Goal: Task Accomplishment & Management: Use online tool/utility

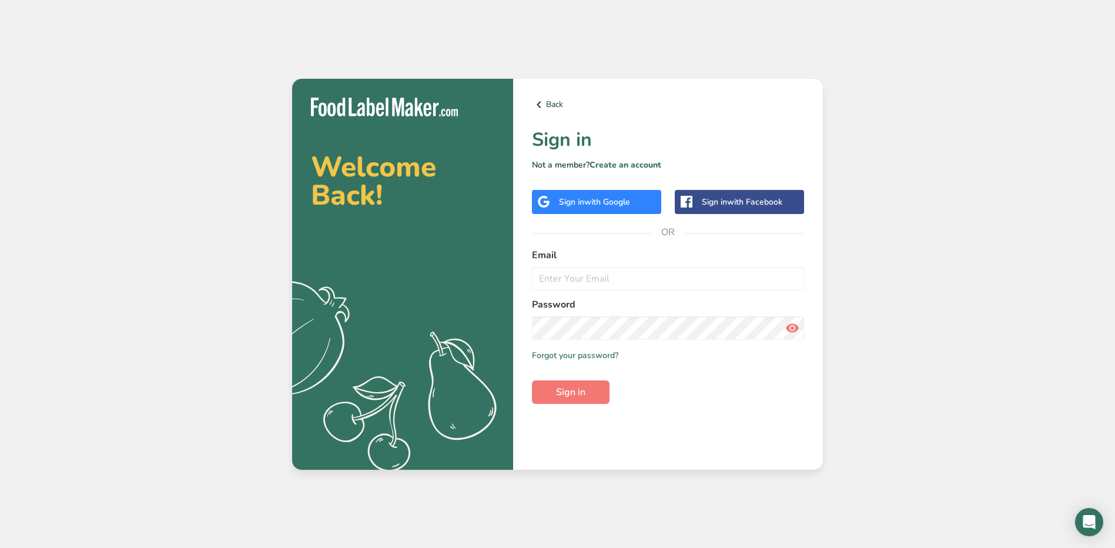
click at [595, 256] on label "Email" at bounding box center [668, 255] width 272 height 14
click at [593, 276] on input "email" at bounding box center [668, 279] width 272 height 24
type input "[EMAIL_ADDRESS][PERSON_NAME][DOMAIN_NAME]"
click at [532, 380] on button "Sign in" at bounding box center [571, 392] width 78 height 24
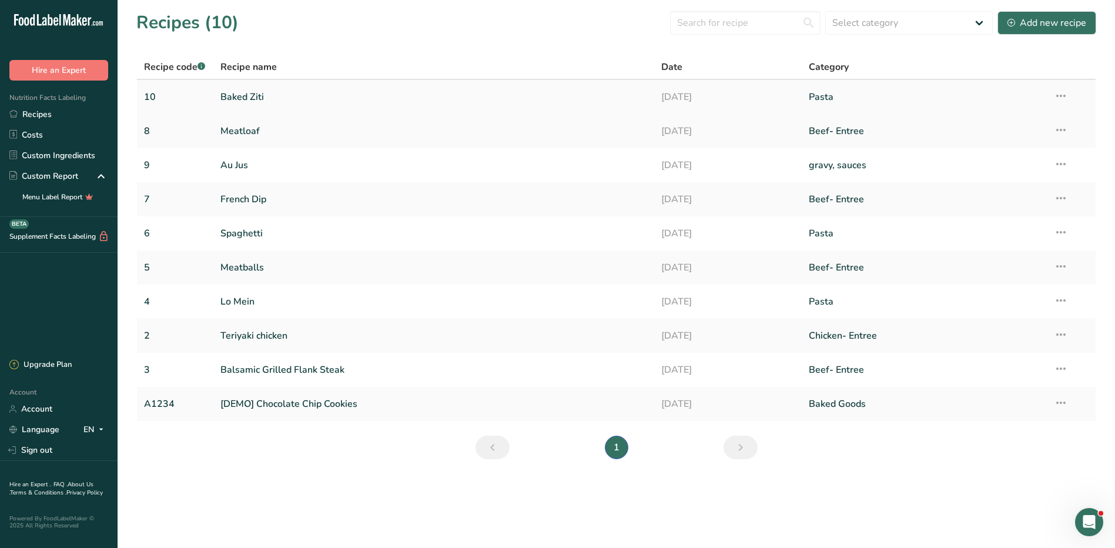
click at [250, 99] on link "Baked Ziti" at bounding box center [433, 97] width 427 height 25
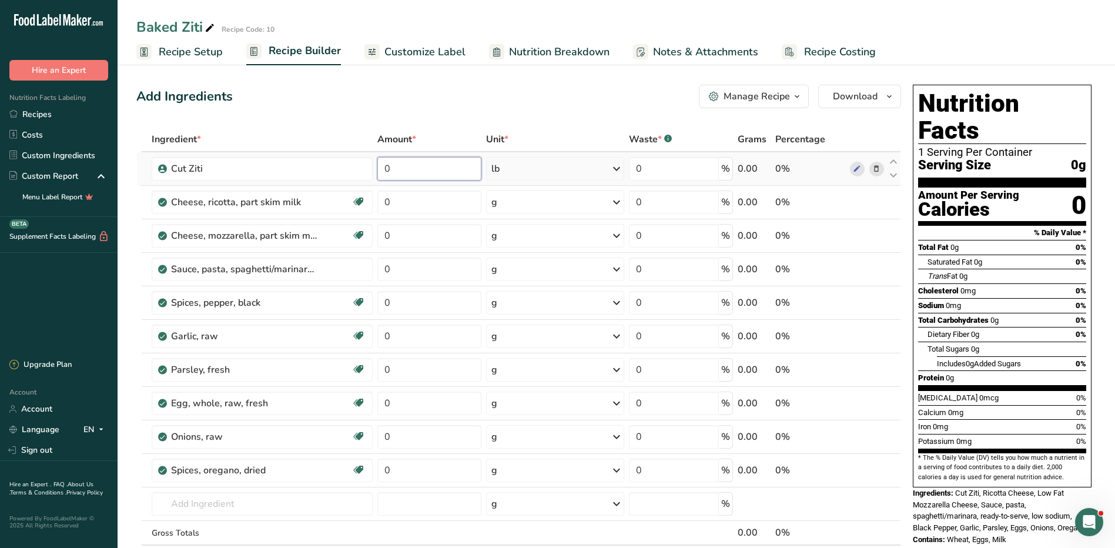
click at [394, 170] on input "0" at bounding box center [429, 169] width 104 height 24
type input "3"
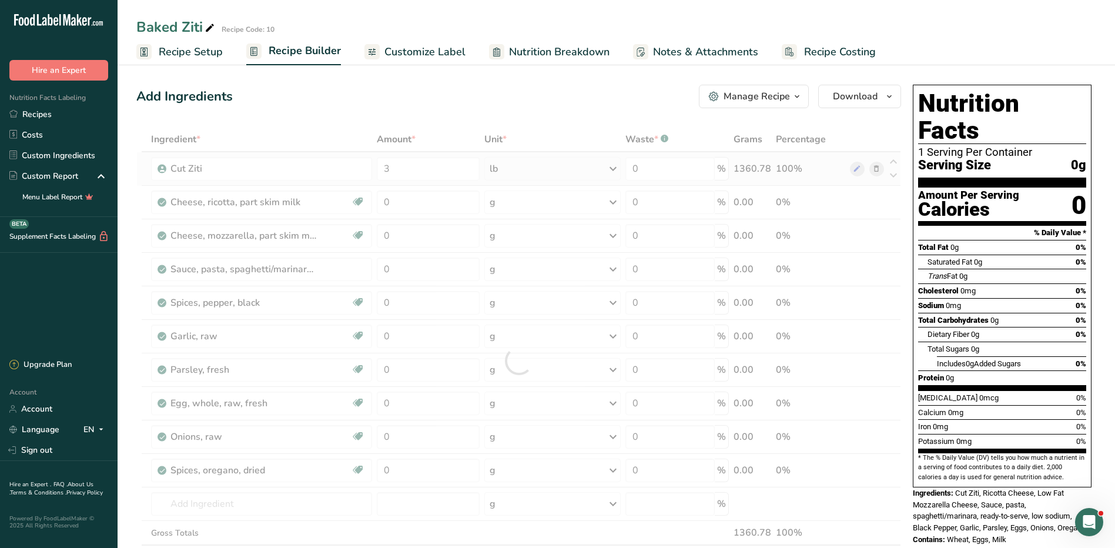
click at [590, 171] on div "Ingredient * Amount * Unit * Waste * .a-a{fill:#347362;}.b-a{fill:#fff;} Grams …" at bounding box center [518, 360] width 765 height 467
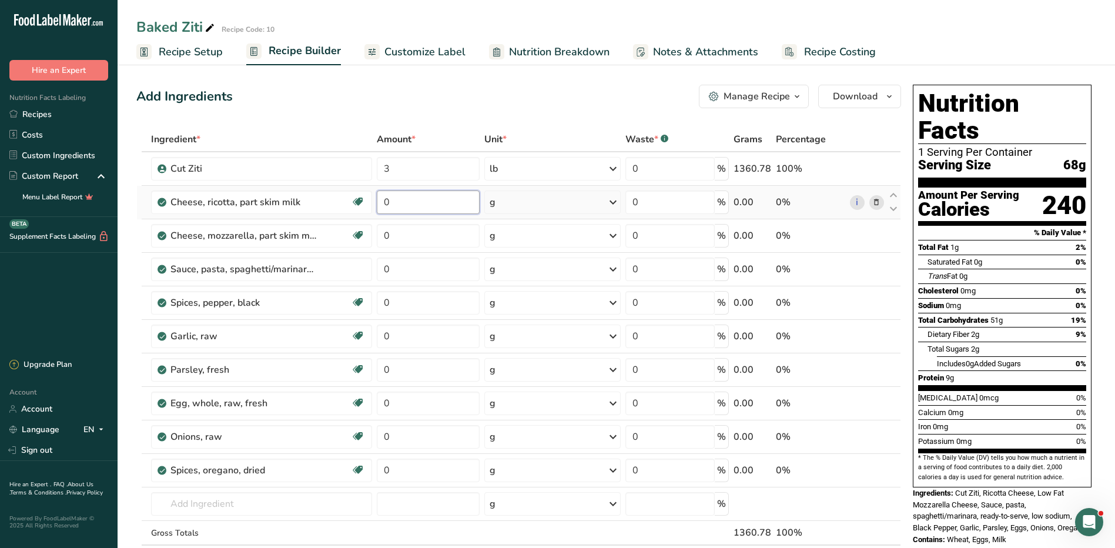
click at [414, 202] on input "0" at bounding box center [428, 202] width 103 height 24
type input "3"
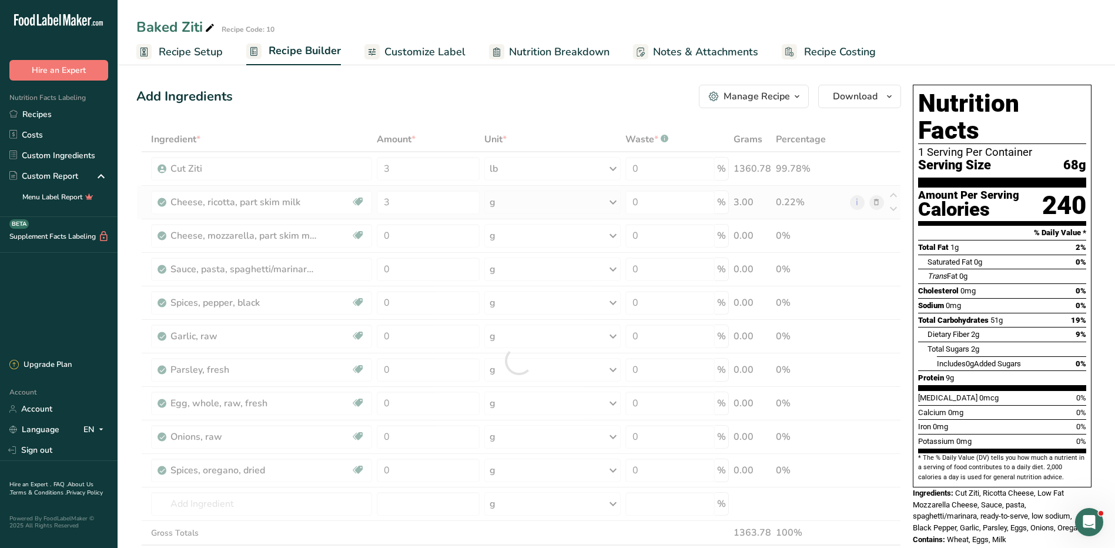
click at [545, 206] on div "Ingredient * Amount * Unit * Waste * .a-a{fill:#347362;}.b-a{fill:#fff;} Grams …" at bounding box center [518, 360] width 765 height 467
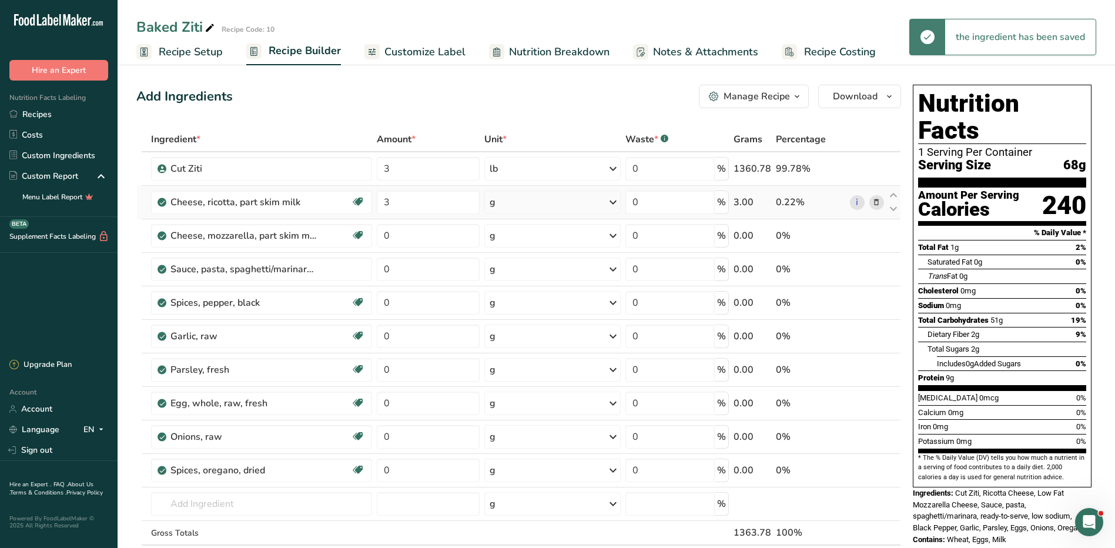
click at [545, 206] on div "g" at bounding box center [552, 202] width 136 height 24
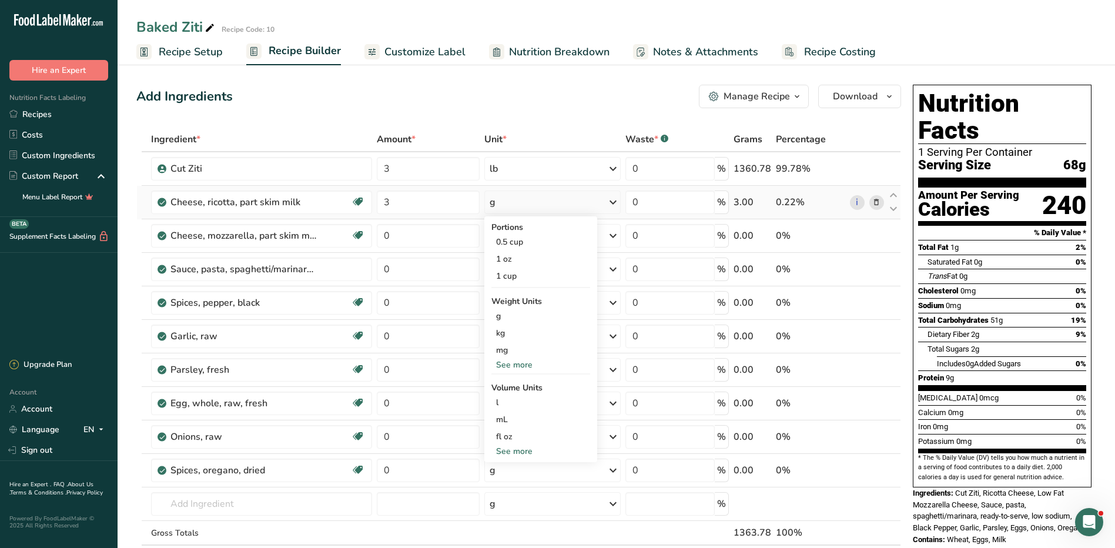
click at [525, 364] on div "See more" at bounding box center [540, 365] width 99 height 12
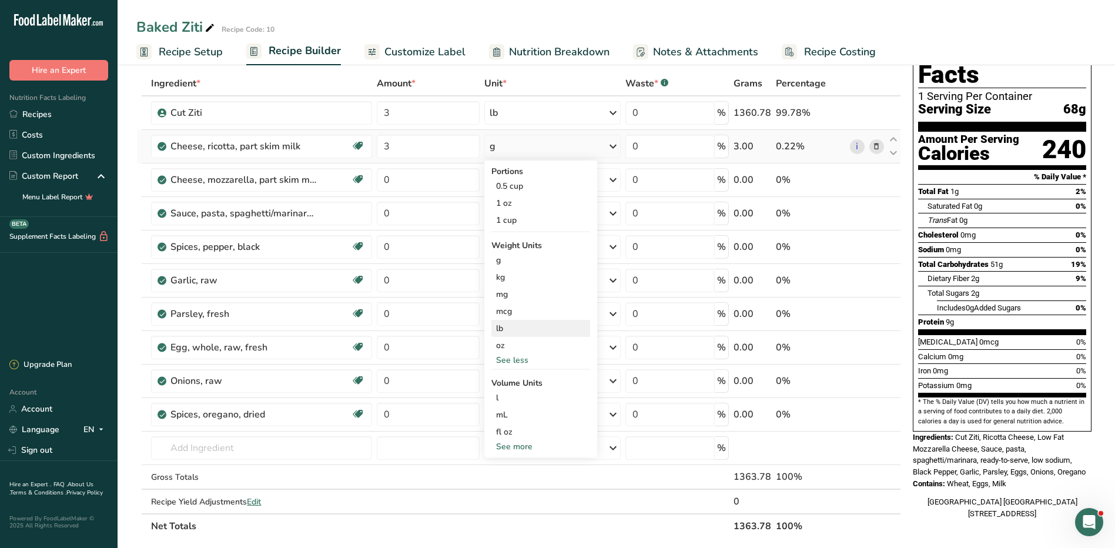
scroll to position [118, 0]
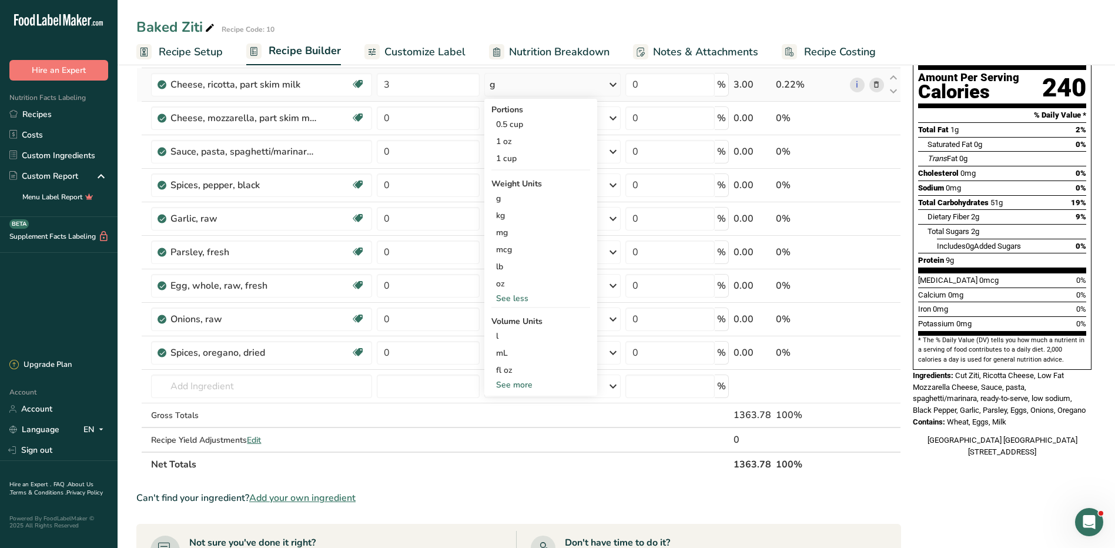
click at [521, 381] on div "See more" at bounding box center [540, 385] width 99 height 12
select select "22"
click at [505, 424] on div "cup" at bounding box center [540, 421] width 89 height 12
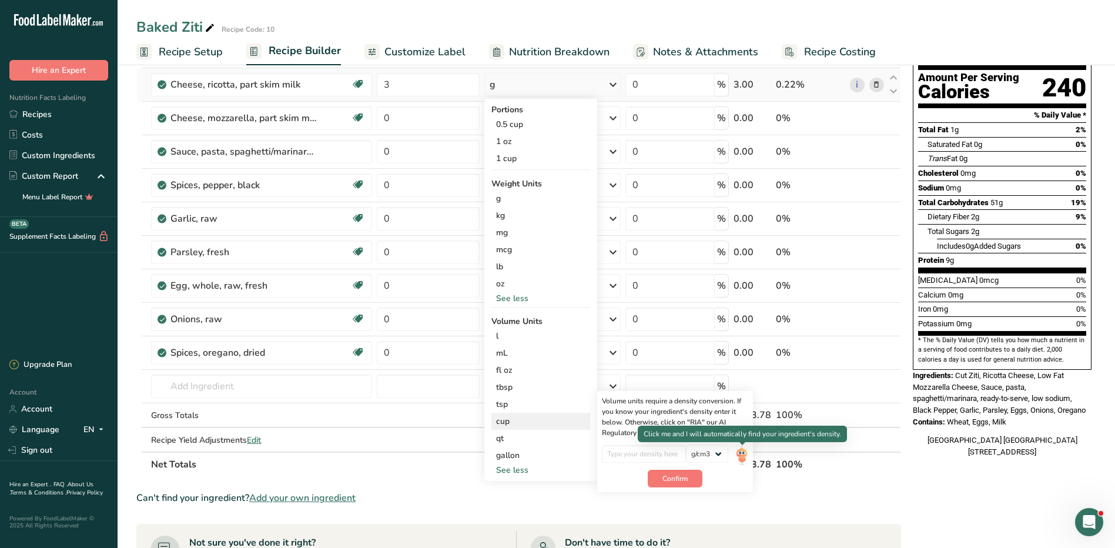
click at [743, 454] on img at bounding box center [741, 455] width 13 height 21
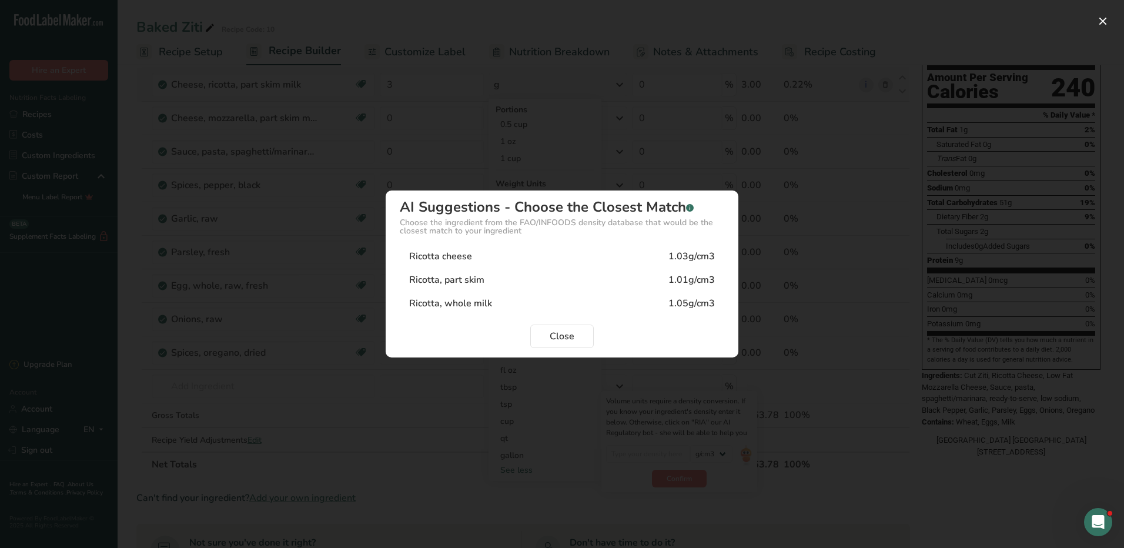
click at [467, 282] on div "Ricotta, part skim" at bounding box center [446, 280] width 75 height 14
type input "1.01"
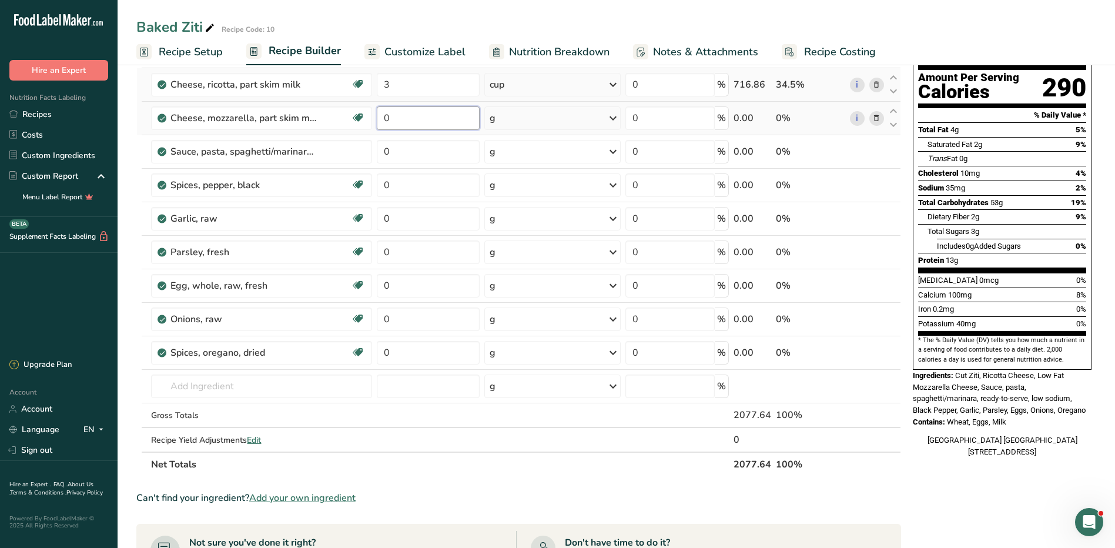
click at [402, 121] on input "0" at bounding box center [428, 118] width 103 height 24
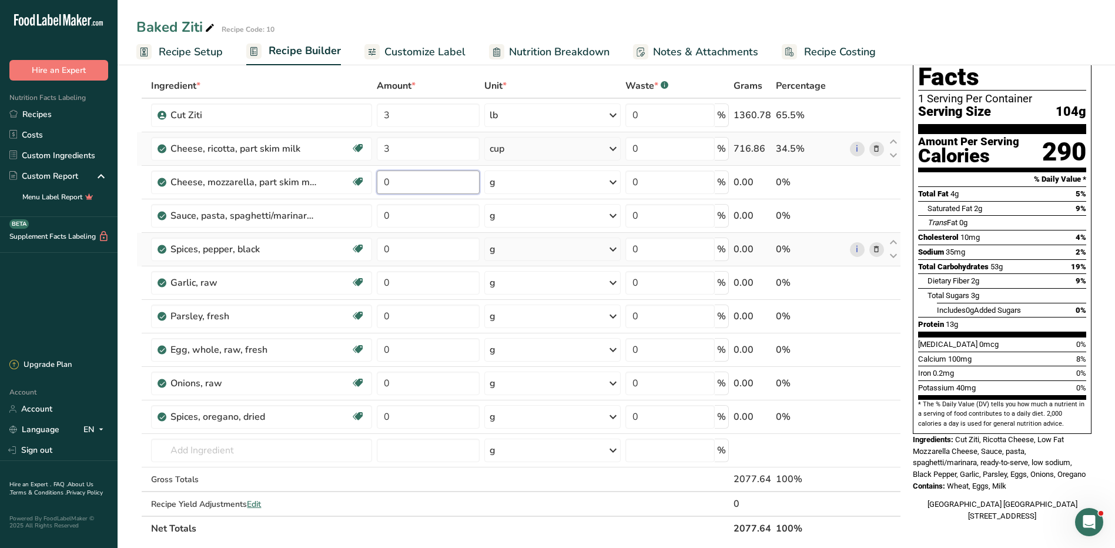
scroll to position [0, 0]
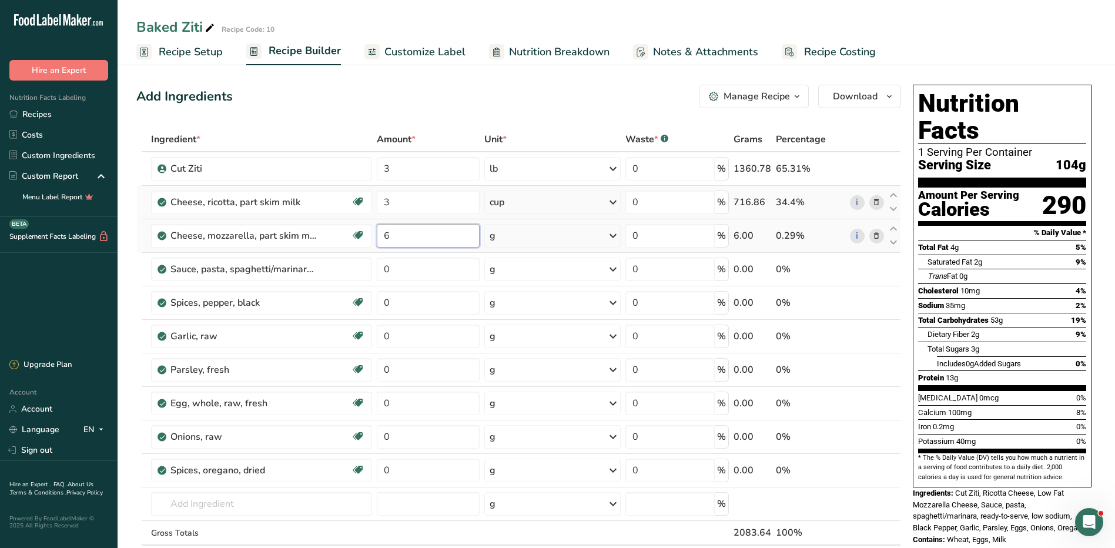
type input "6"
click at [548, 246] on div "Ingredient * Amount * Unit * Waste * .a-a{fill:#347362;}.b-a{fill:#fff;} Grams …" at bounding box center [518, 360] width 765 height 467
click at [548, 246] on div "g" at bounding box center [552, 236] width 137 height 24
click at [512, 450] on div "See more" at bounding box center [540, 450] width 99 height 12
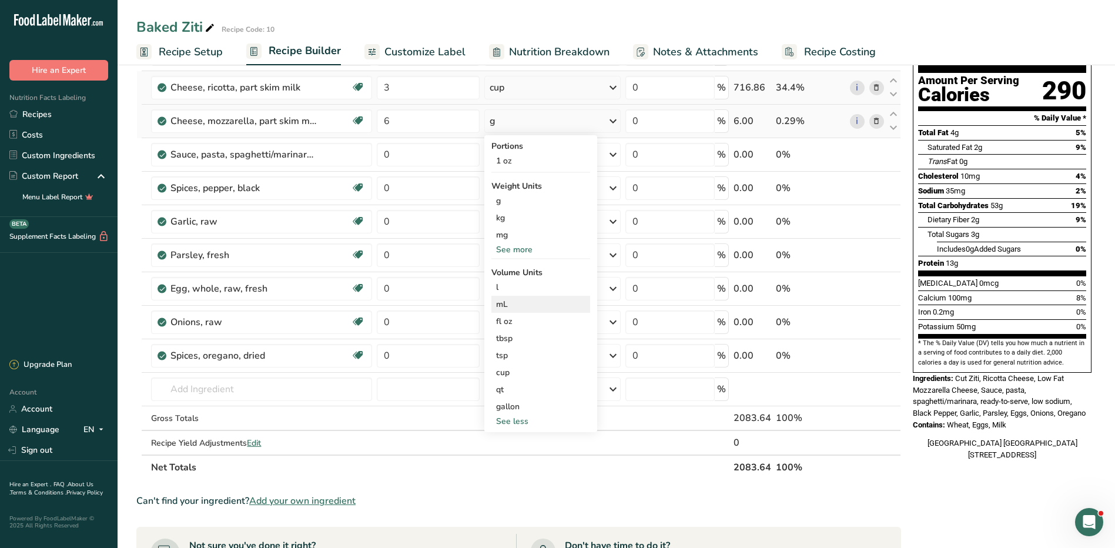
scroll to position [118, 0]
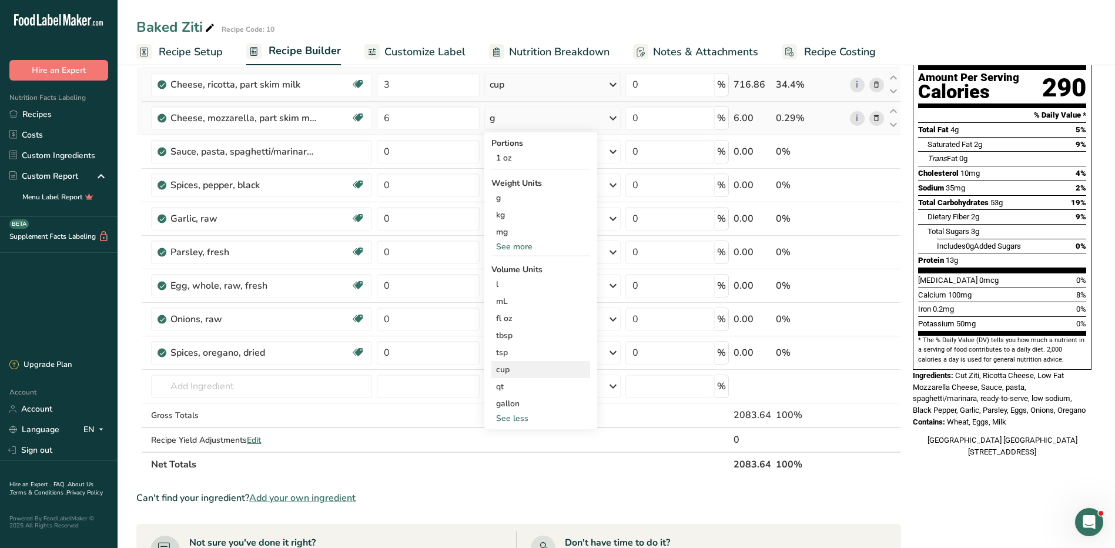
click at [500, 369] on div "cup" at bounding box center [540, 369] width 89 height 12
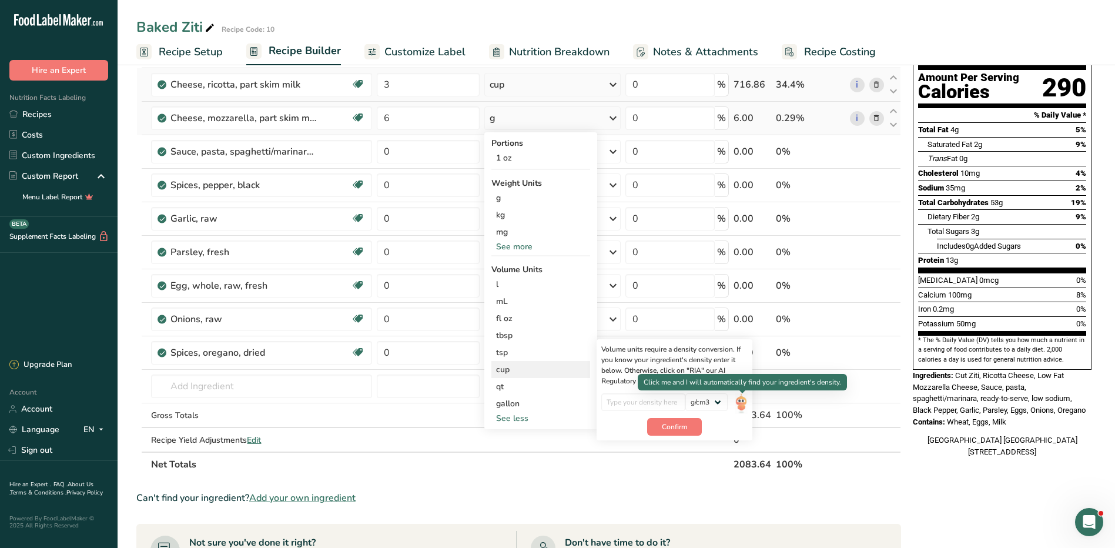
click at [741, 402] on img at bounding box center [741, 403] width 13 height 21
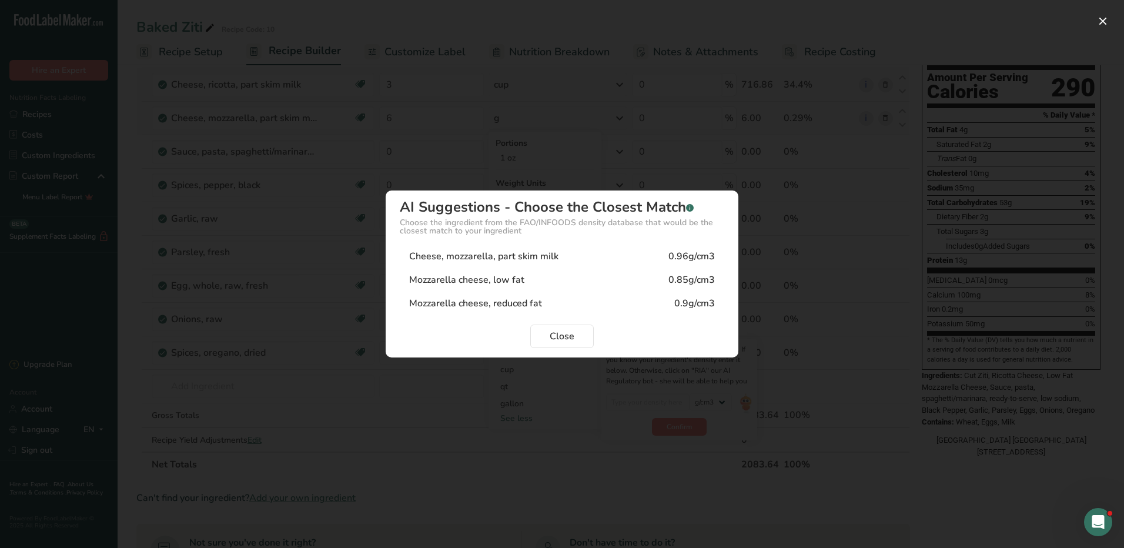
click at [475, 260] on div "Cheese, mozzarella, part skim milk" at bounding box center [483, 256] width 149 height 14
type input "0.96"
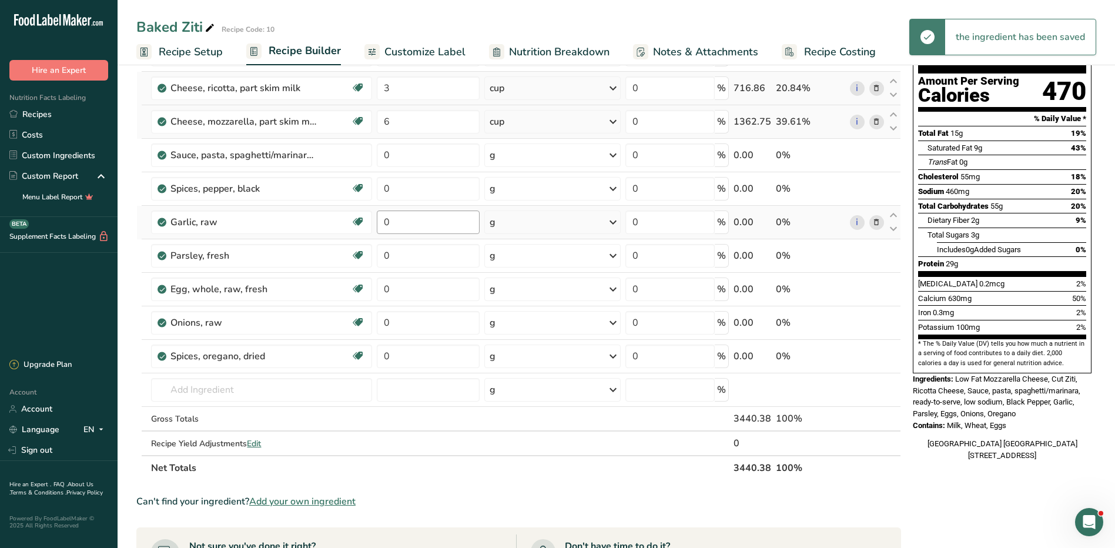
scroll to position [0, 0]
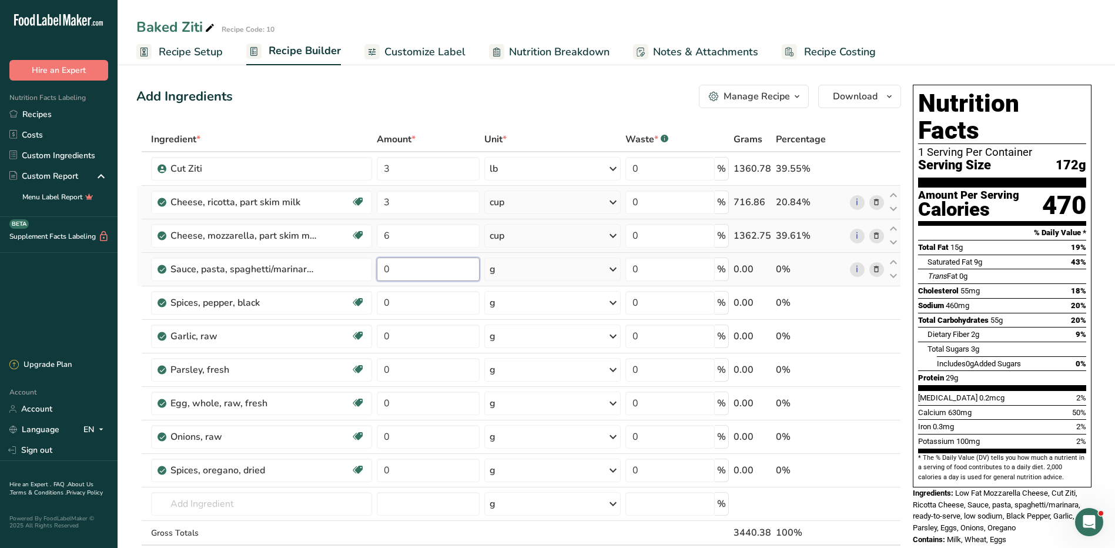
click at [418, 269] on input "0" at bounding box center [428, 269] width 103 height 24
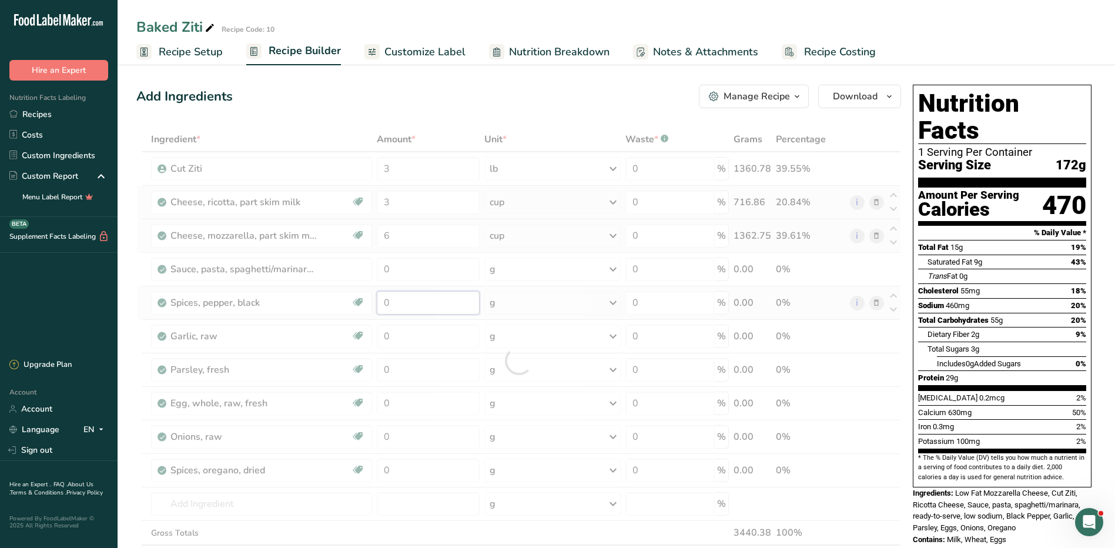
click at [410, 300] on div "Ingredient * Amount * Unit * Waste * .a-a{fill:#347362;}.b-a{fill:#fff;} Grams …" at bounding box center [518, 360] width 765 height 467
click at [426, 377] on div "Ingredient * Amount * Unit * Waste * .a-a{fill:#347362;}.b-a{fill:#fff;} Grams …" at bounding box center [518, 360] width 765 height 467
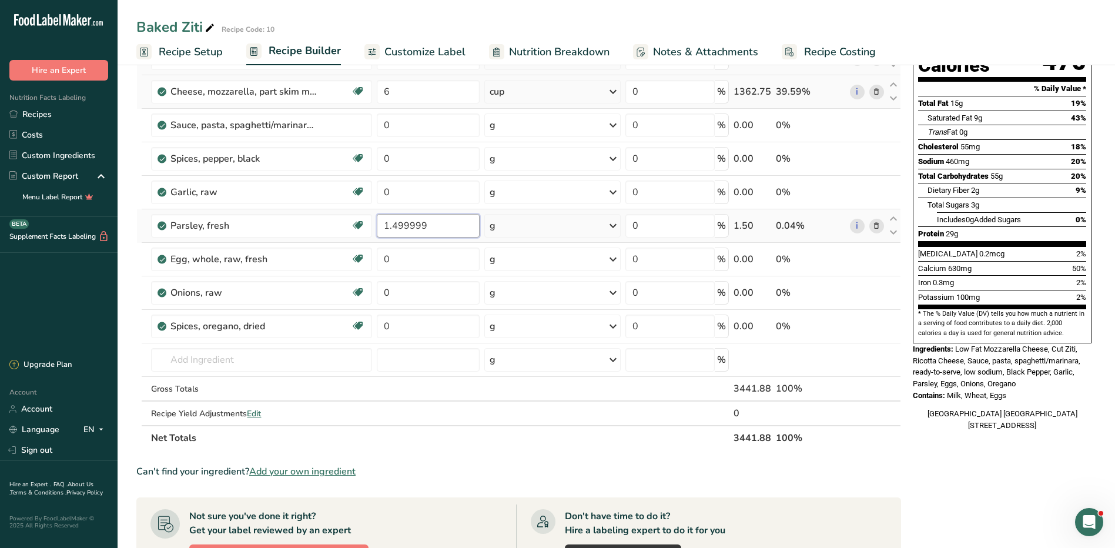
scroll to position [59, 0]
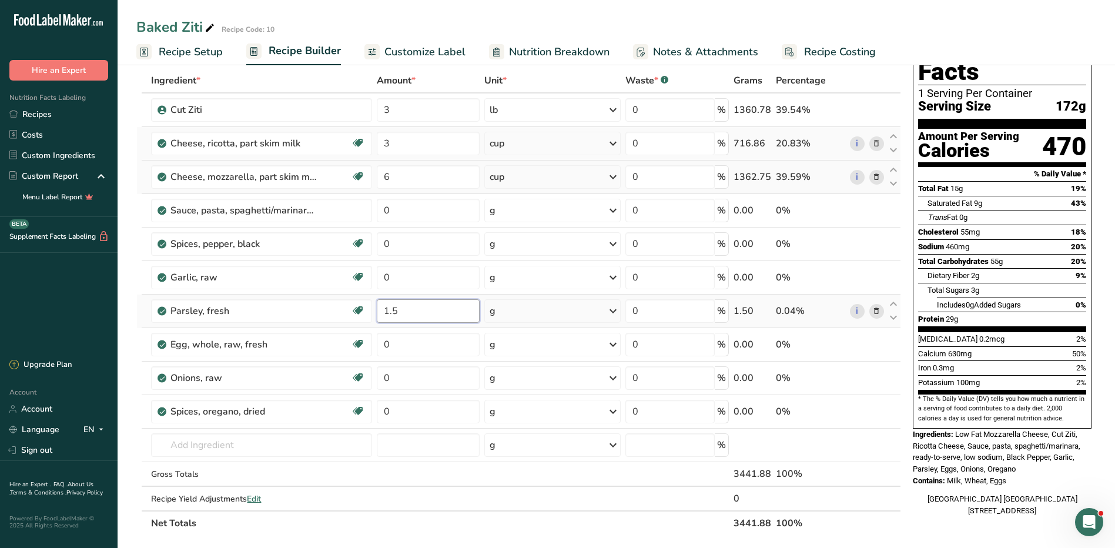
type input "1.5"
click at [560, 309] on div "Ingredient * Amount * Unit * Waste * .a-a{fill:#347362;}.b-a{fill:#fff;} Grams …" at bounding box center [518, 301] width 765 height 467
click at [560, 307] on div "g" at bounding box center [552, 311] width 137 height 24
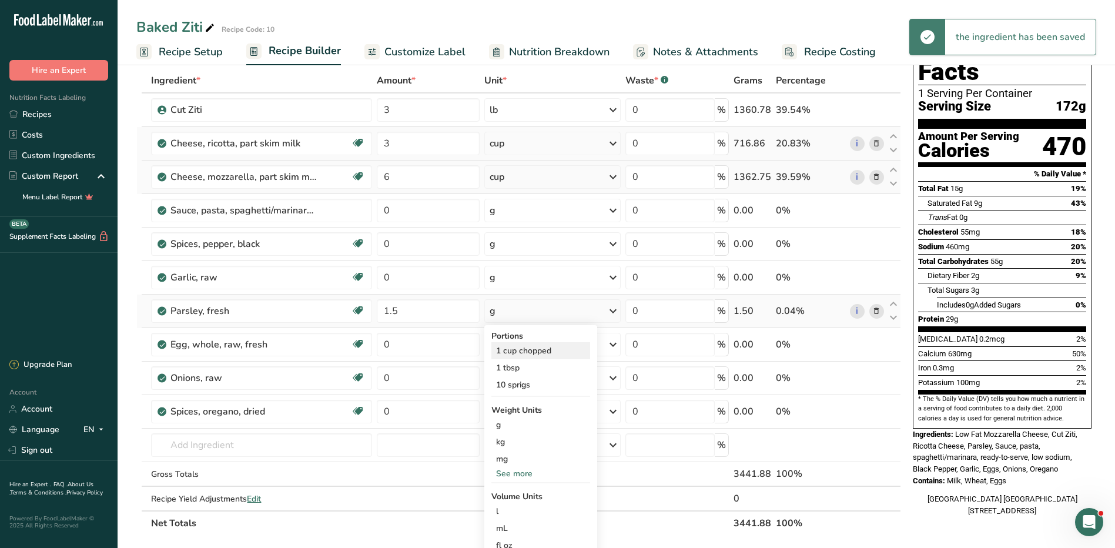
click at [534, 356] on div "1 cup chopped" at bounding box center [540, 350] width 99 height 17
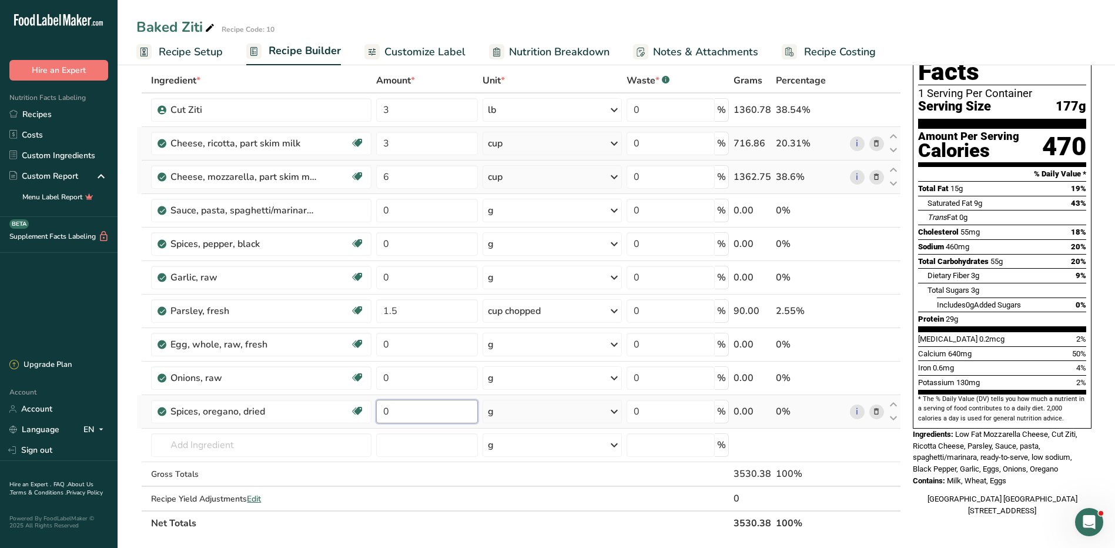
click at [413, 414] on input "0" at bounding box center [427, 412] width 102 height 24
type input "0.5"
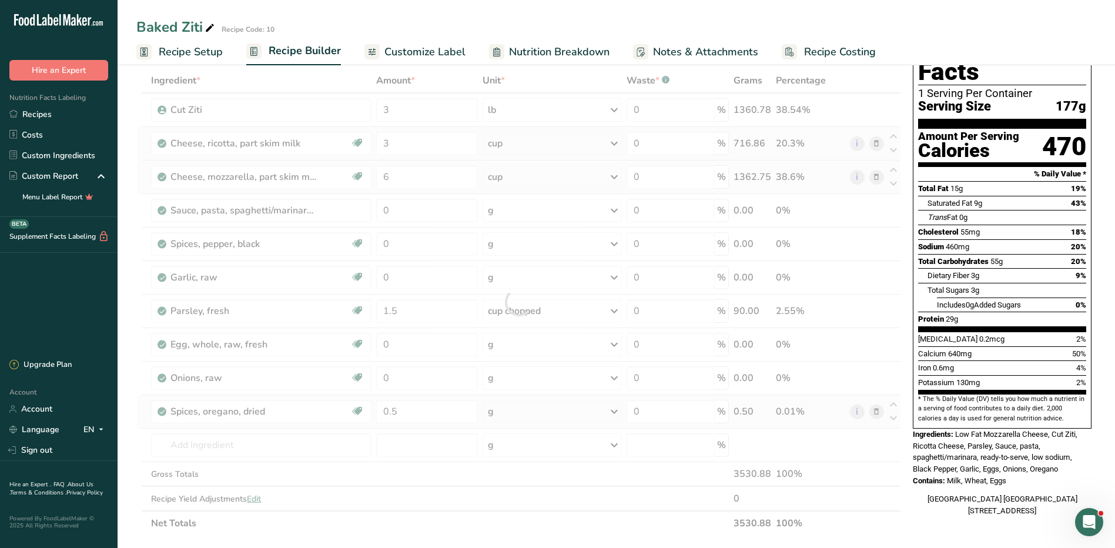
click at [547, 414] on div "Ingredient * Amount * Unit * Waste * .a-a{fill:#347362;}.b-a{fill:#fff;} Grams …" at bounding box center [518, 301] width 765 height 467
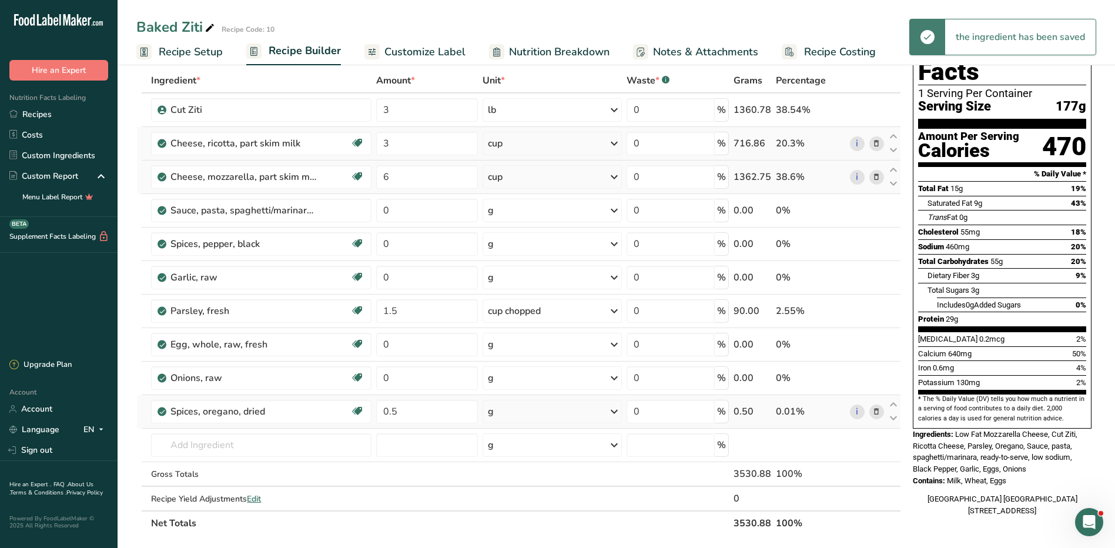
click at [547, 414] on div "g" at bounding box center [552, 412] width 139 height 24
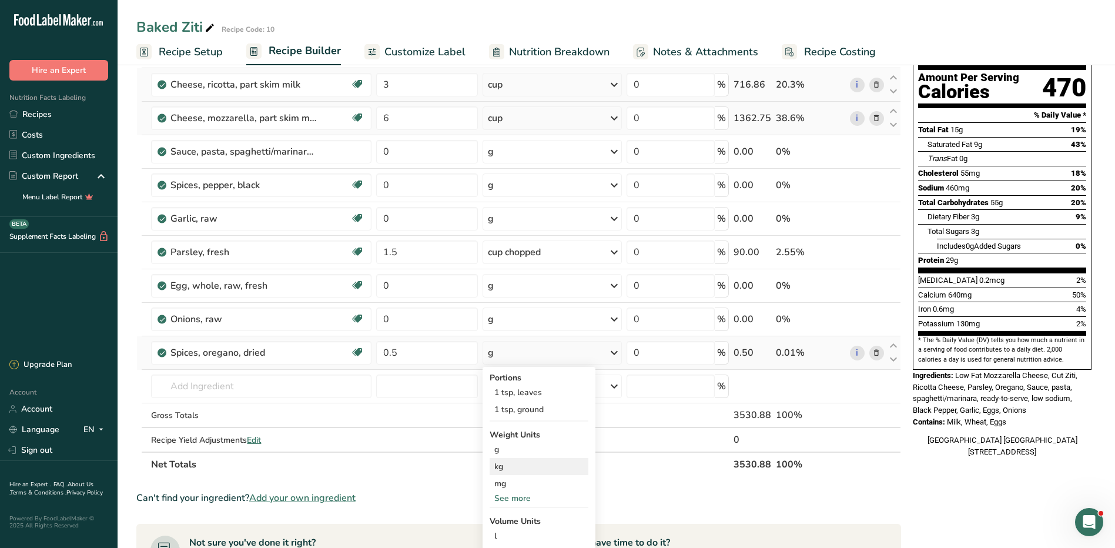
scroll to position [235, 0]
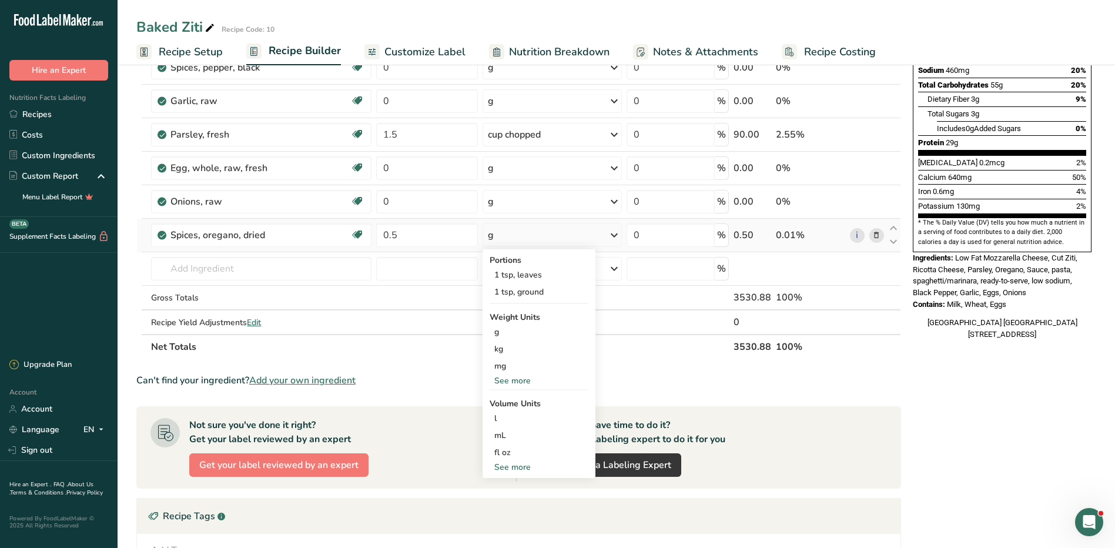
click at [515, 466] on div "See more" at bounding box center [539, 467] width 99 height 12
select select "22"
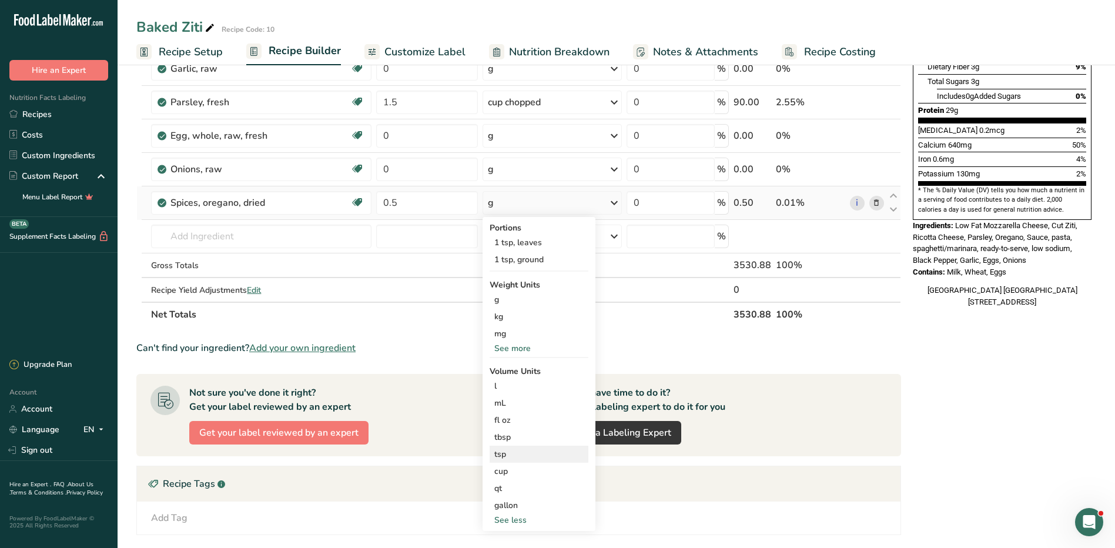
scroll to position [294, 0]
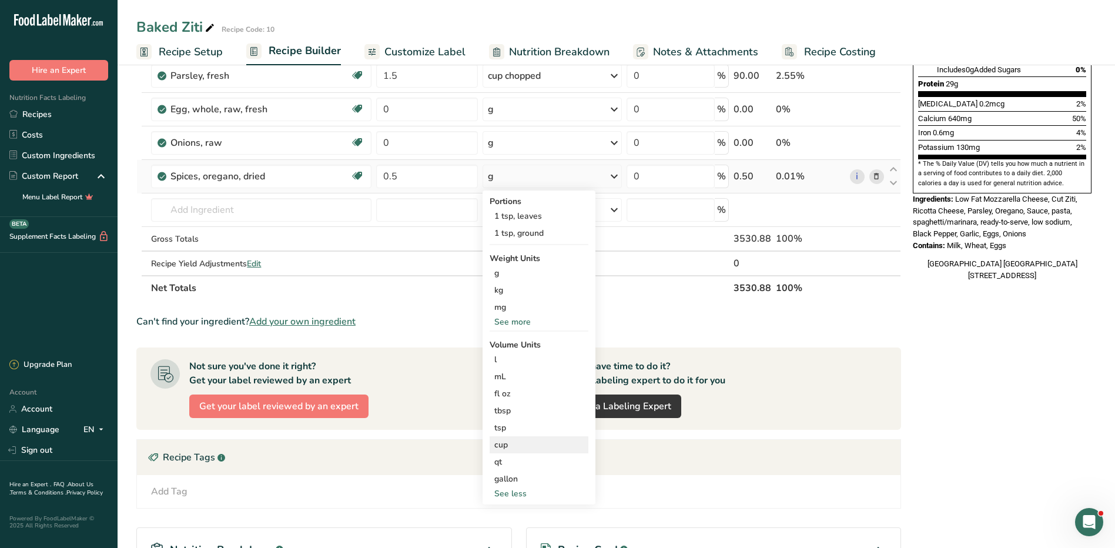
click at [520, 447] on div "cup" at bounding box center [538, 444] width 89 height 12
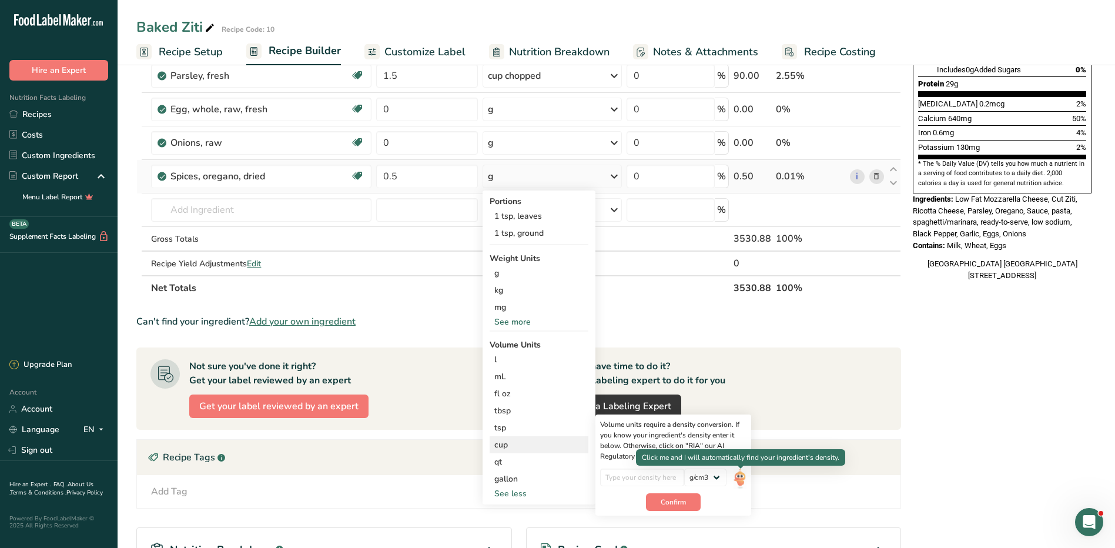
click at [746, 477] on img at bounding box center [740, 478] width 13 height 21
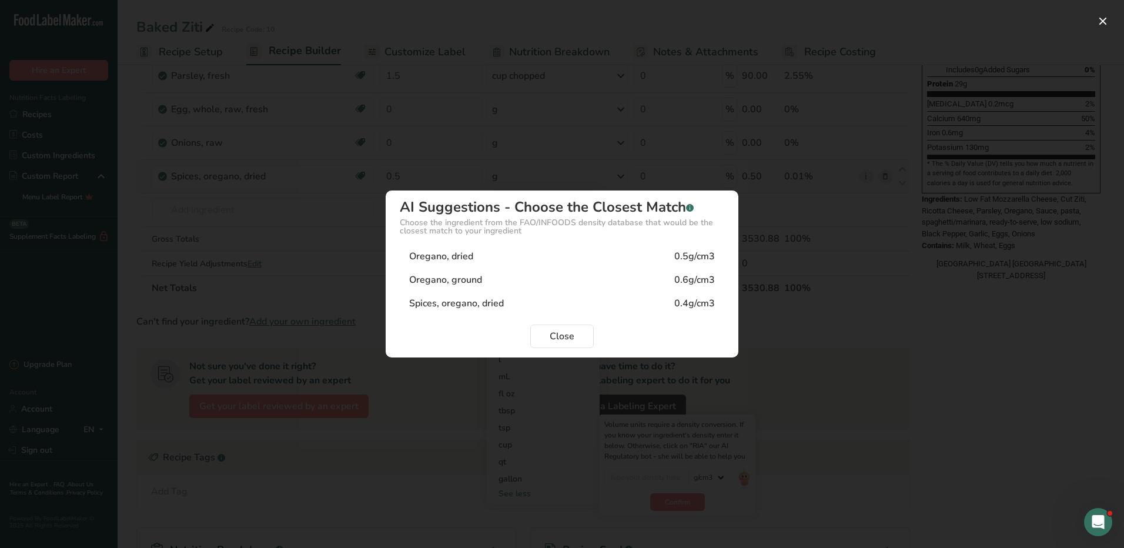
click at [519, 263] on div "Oregano, dried 0.5g/cm3" at bounding box center [562, 257] width 324 height 24
type input "0.5"
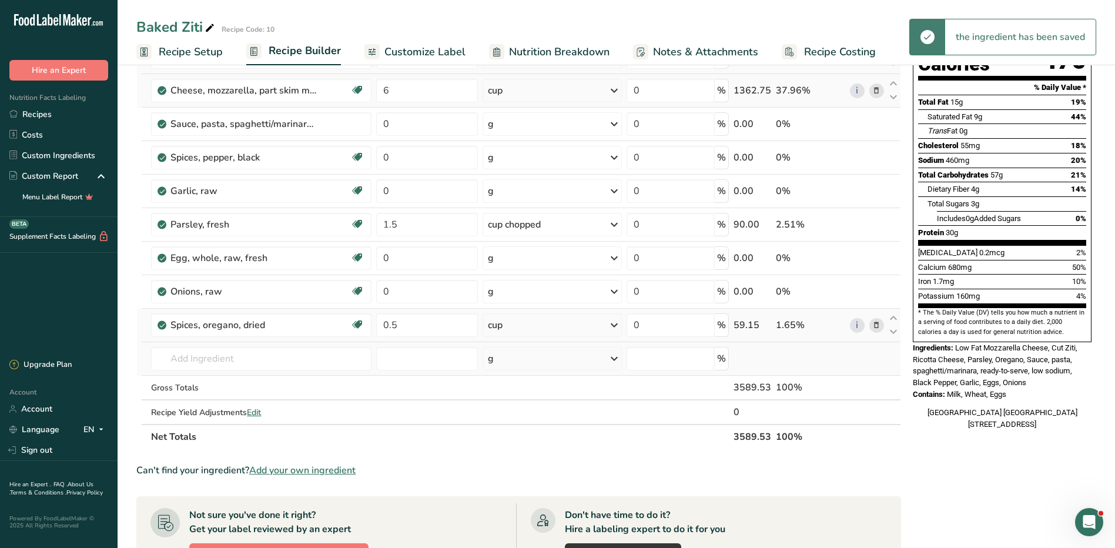
scroll to position [118, 0]
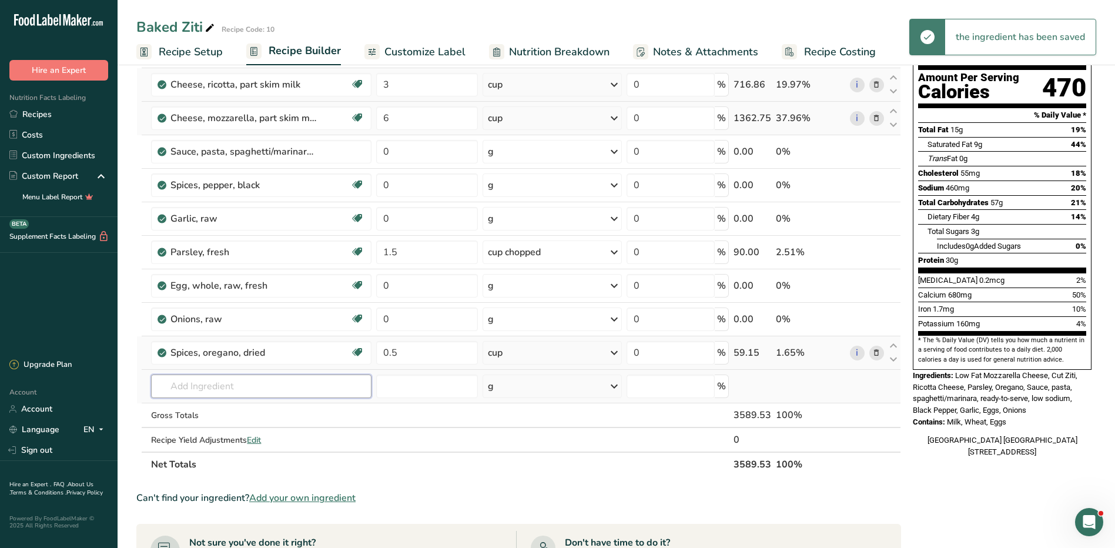
click at [295, 388] on input "text" at bounding box center [261, 386] width 220 height 24
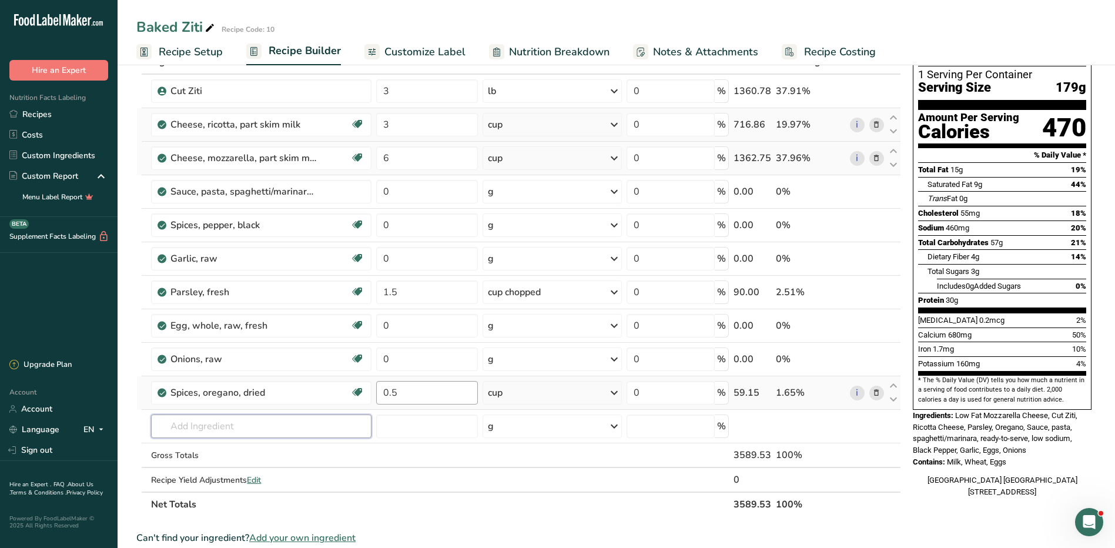
scroll to position [59, 0]
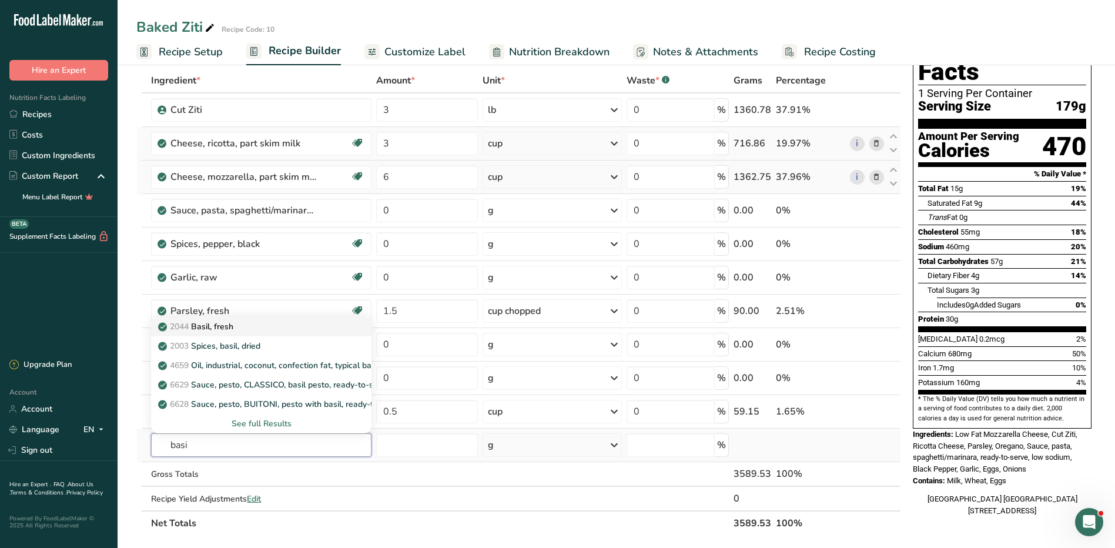
type input "basi"
click at [240, 328] on div "2044 Basil, fresh" at bounding box center [251, 326] width 183 height 12
type input "Basil, fresh"
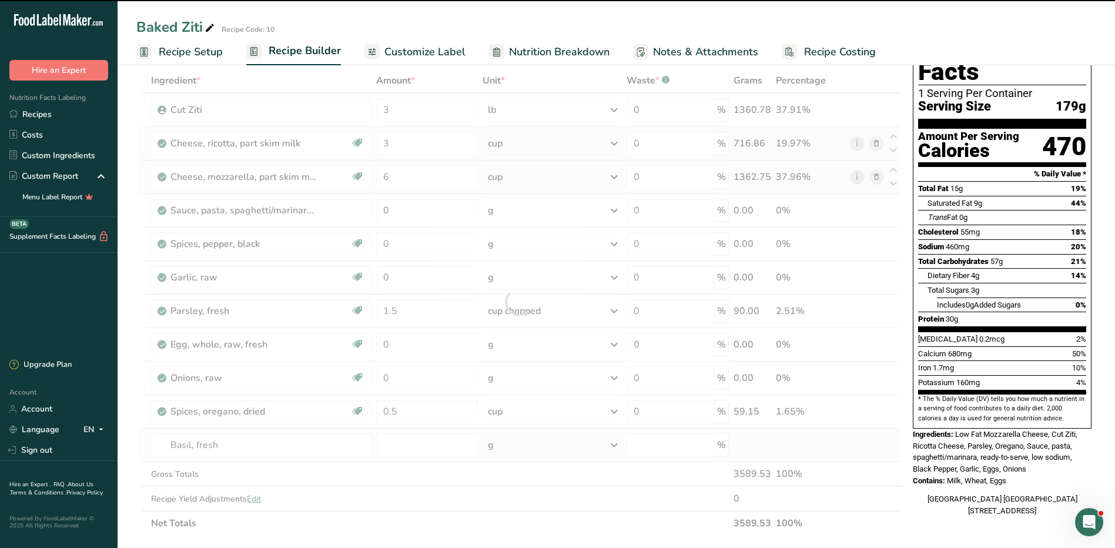
type input "0"
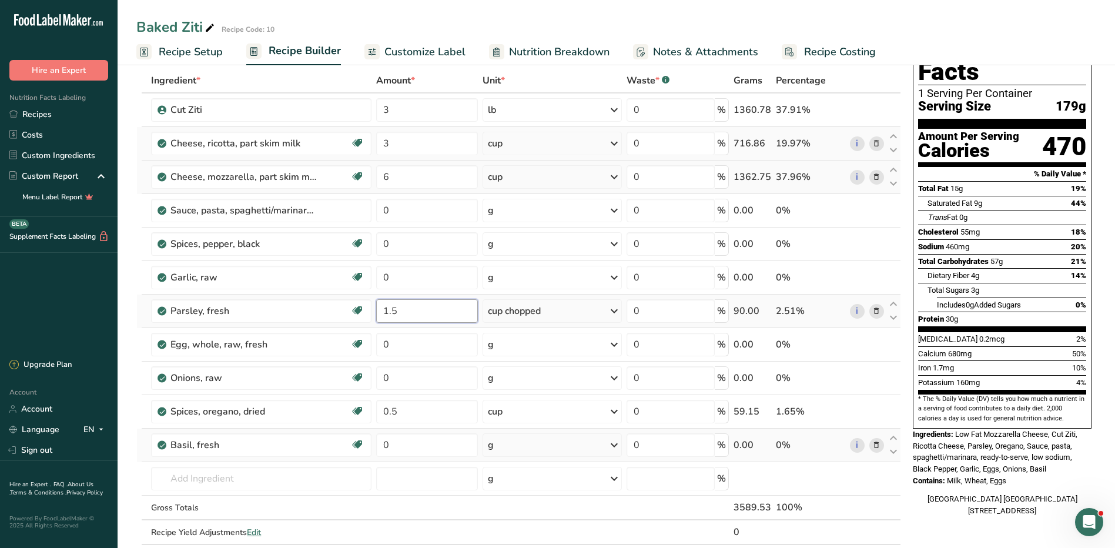
click at [411, 316] on input "1.5" at bounding box center [427, 311] width 102 height 24
type input "1"
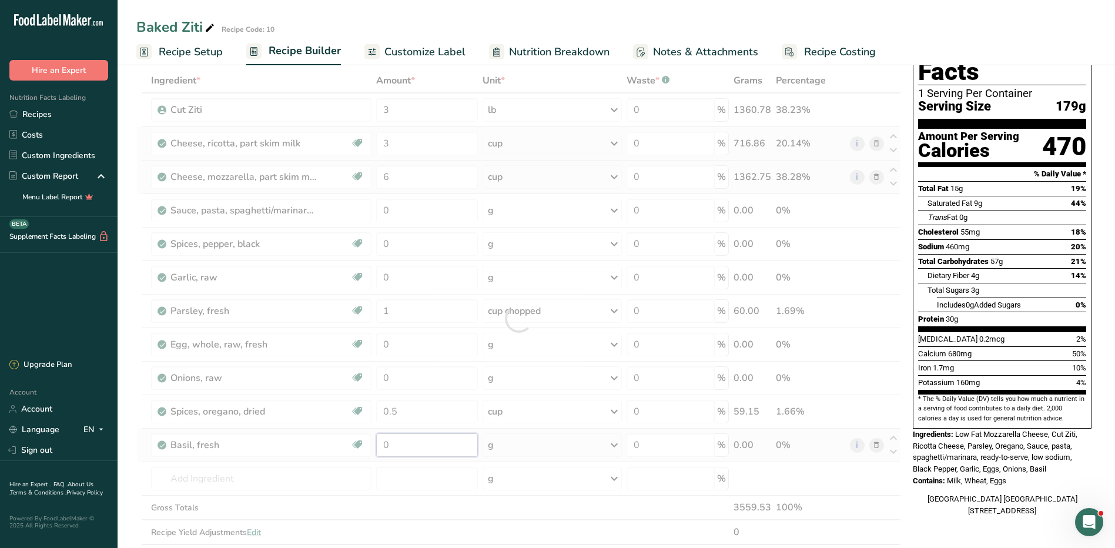
click at [417, 438] on div "Ingredient * Amount * Unit * Waste * .a-a{fill:#347362;}.b-a{fill:#fff;} Grams …" at bounding box center [518, 318] width 765 height 501
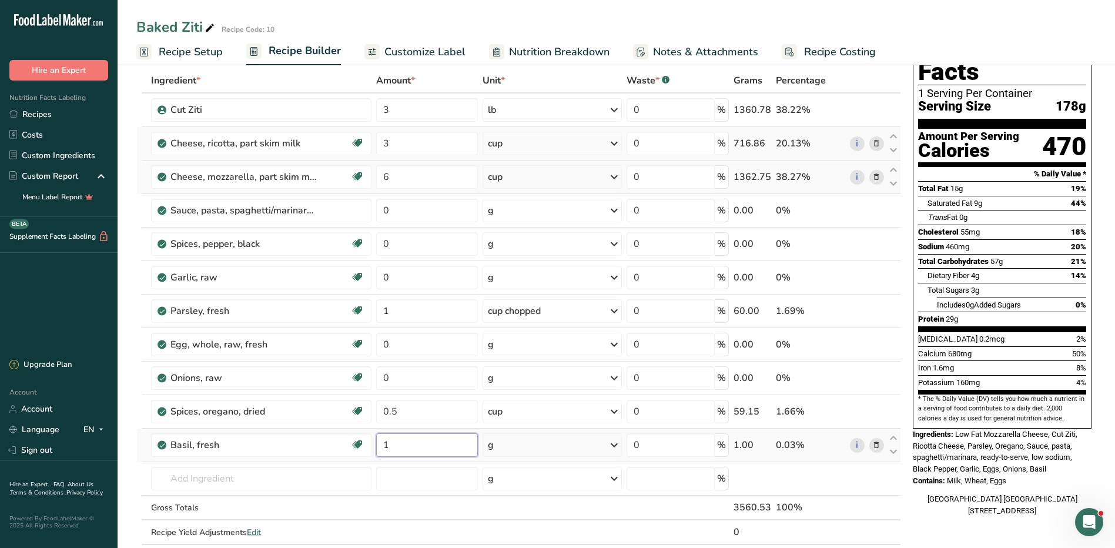
type input "1"
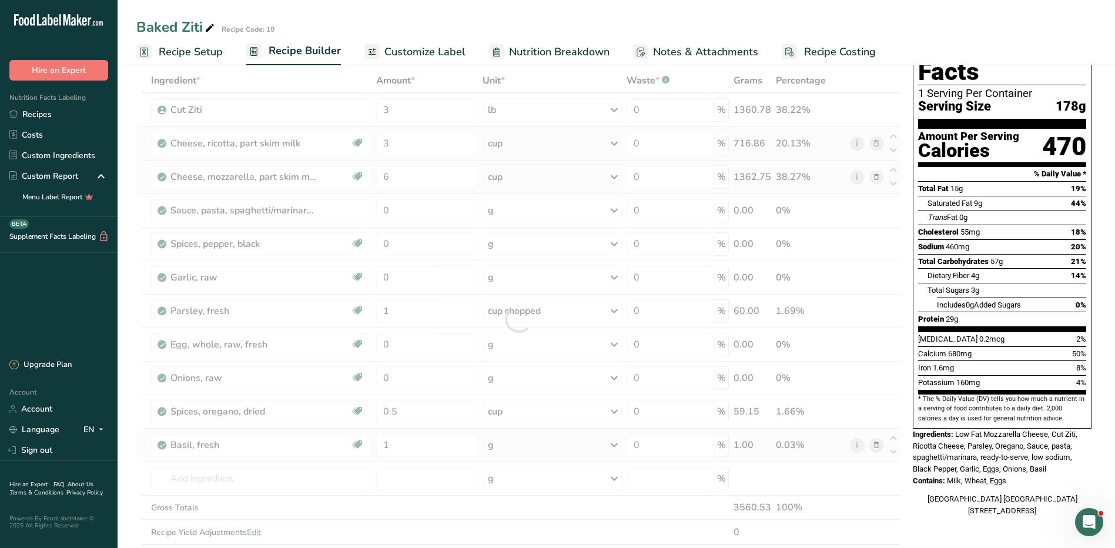
click at [563, 446] on div "Ingredient * Amount * Unit * Waste * .a-a{fill:#347362;}.b-a{fill:#fff;} Grams …" at bounding box center [518, 318] width 765 height 501
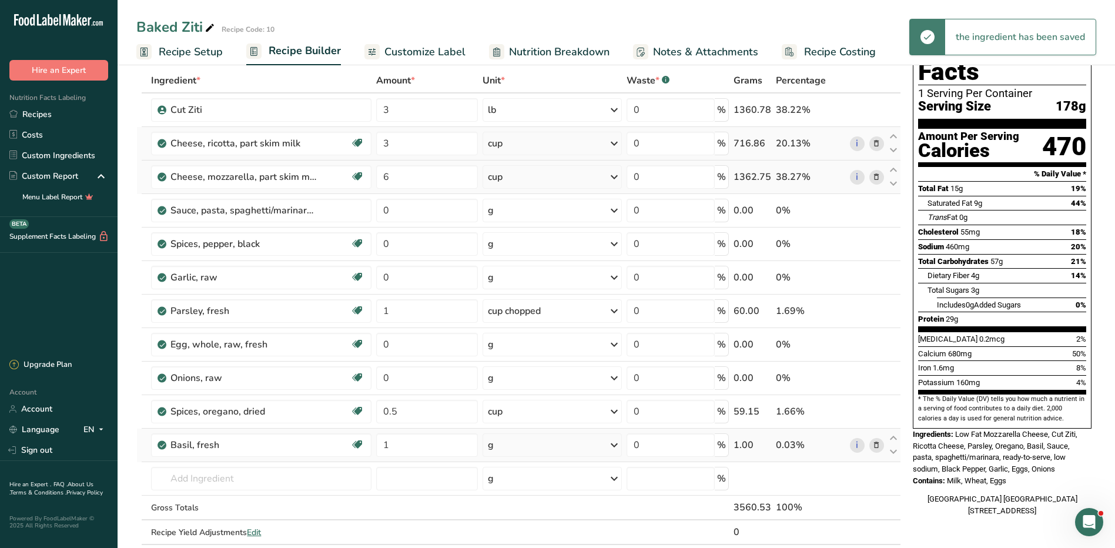
click at [563, 446] on div "g" at bounding box center [552, 445] width 139 height 24
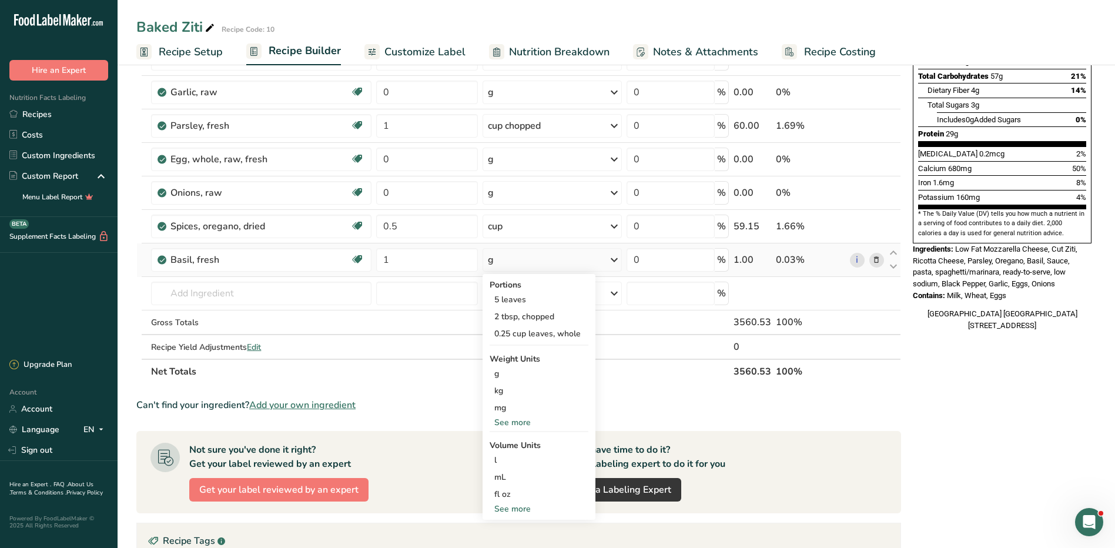
scroll to position [294, 0]
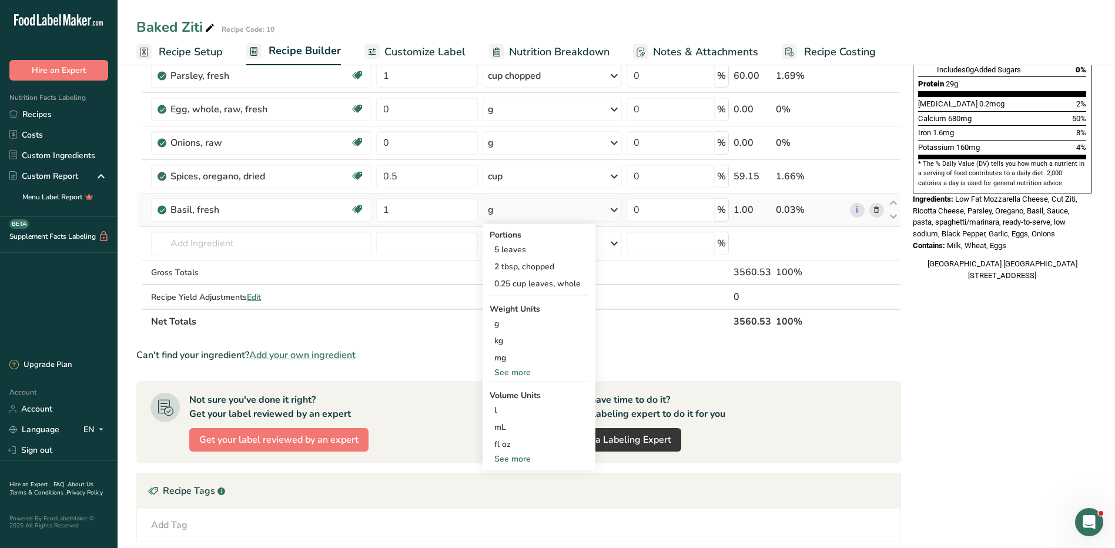
click at [513, 458] on div "See more" at bounding box center [539, 459] width 99 height 12
select select "22"
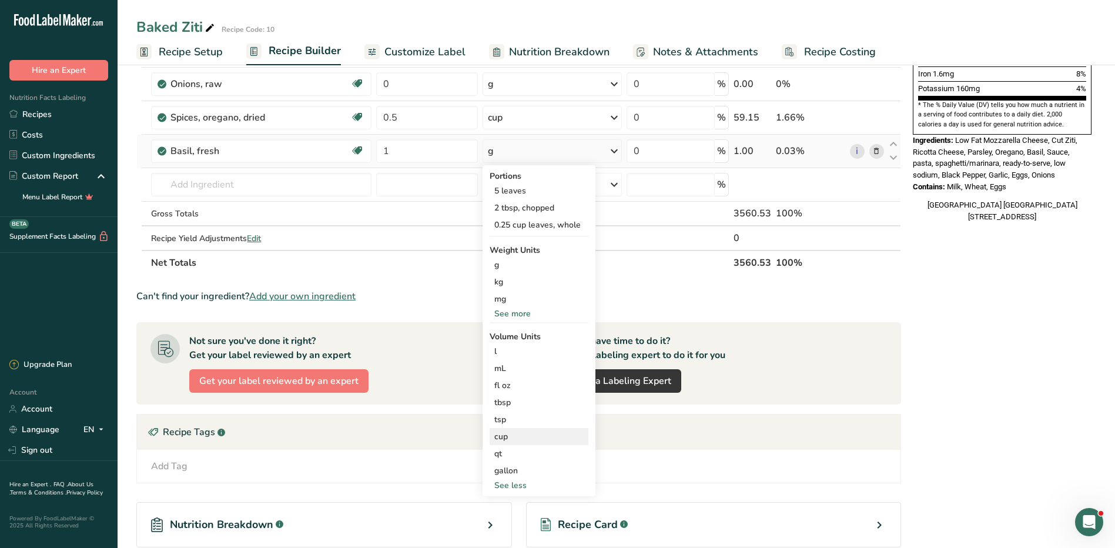
click at [500, 440] on div "cup" at bounding box center [538, 436] width 89 height 12
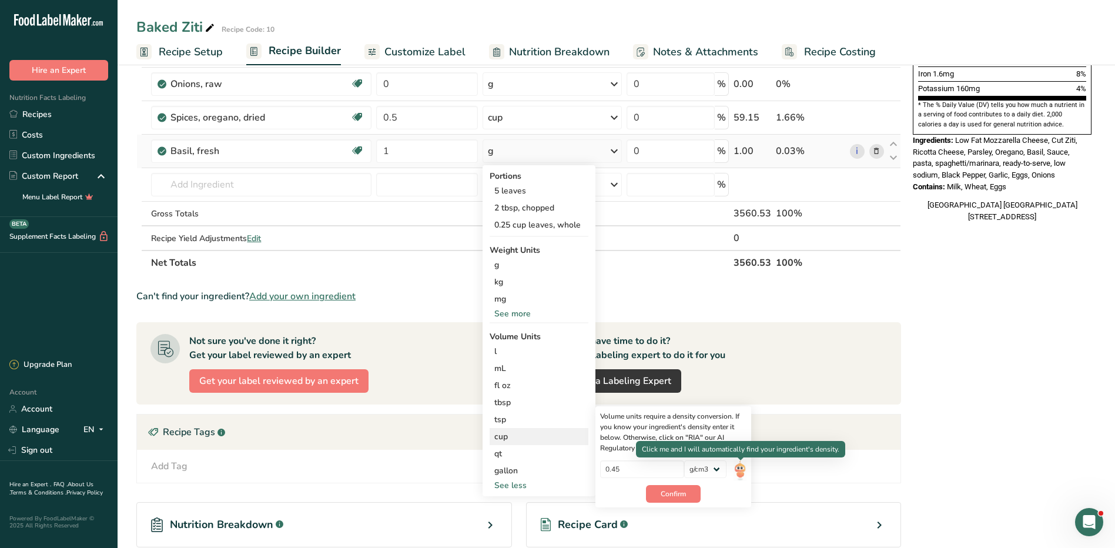
click at [744, 467] on img at bounding box center [740, 470] width 13 height 21
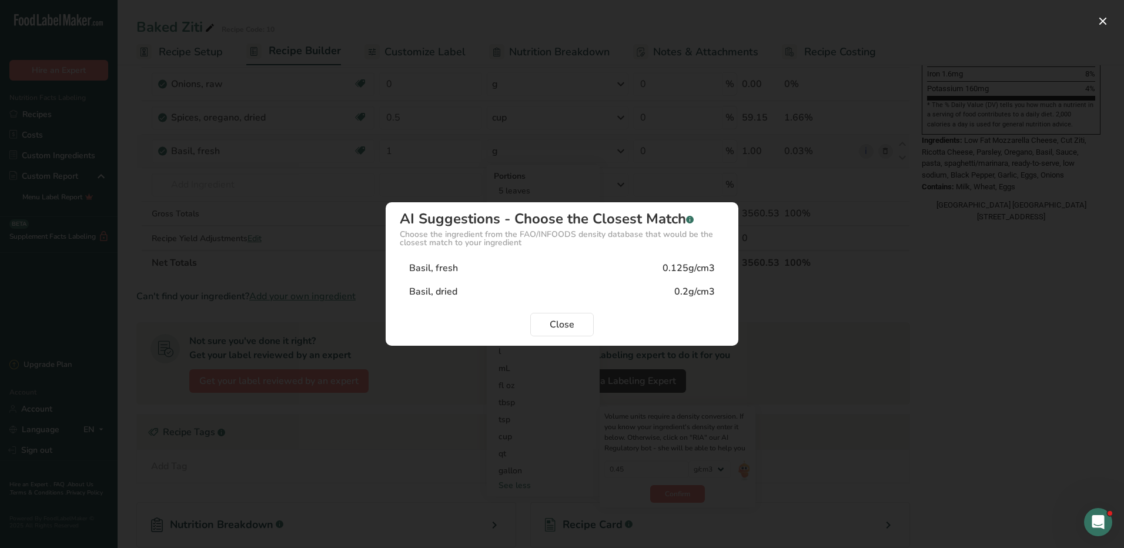
click at [696, 263] on div "0.125g/cm3" at bounding box center [688, 268] width 52 height 14
type input "0.125"
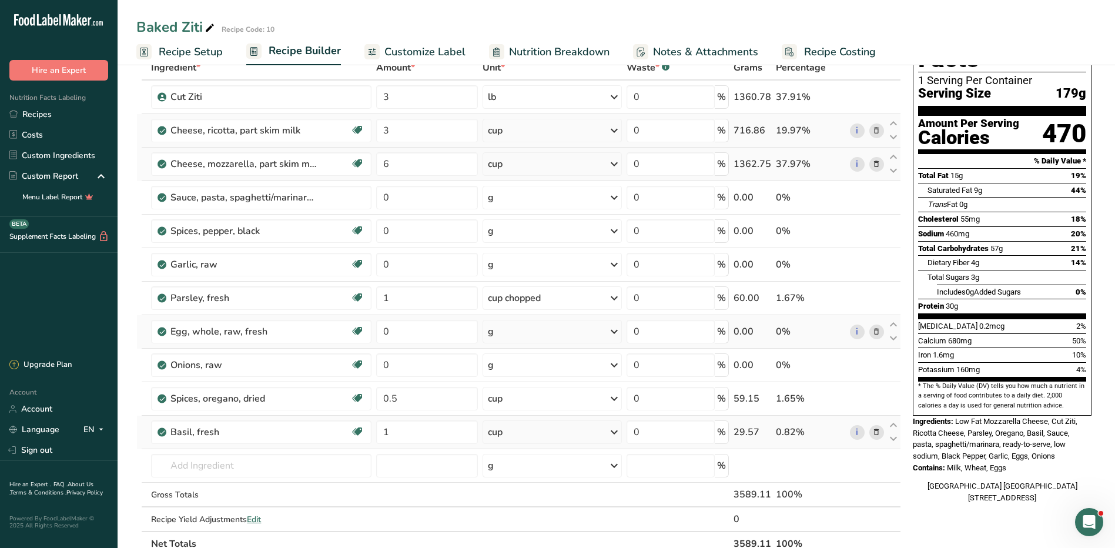
scroll to position [0, 0]
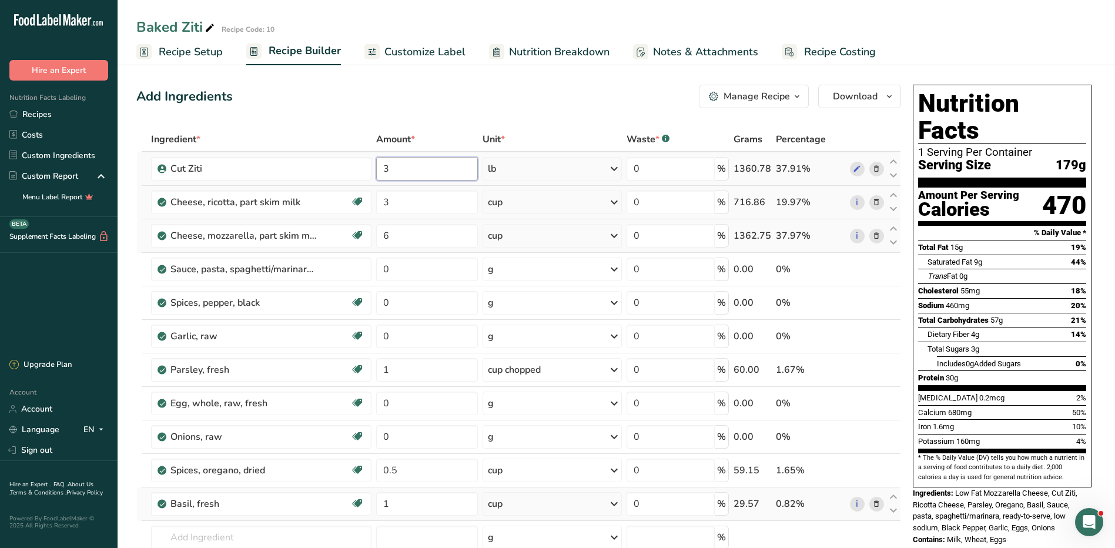
click at [415, 166] on input "3" at bounding box center [427, 169] width 102 height 24
type input "2"
click at [427, 196] on div "Ingredient * Amount * Unit * Waste * .a-a{fill:#347362;}.b-a{fill:#fff;} Grams …" at bounding box center [518, 377] width 765 height 501
click at [442, 242] on div "Ingredient * Amount * Unit * Waste * .a-a{fill:#347362;}.b-a{fill:#fff;} Grams …" at bounding box center [518, 377] width 765 height 501
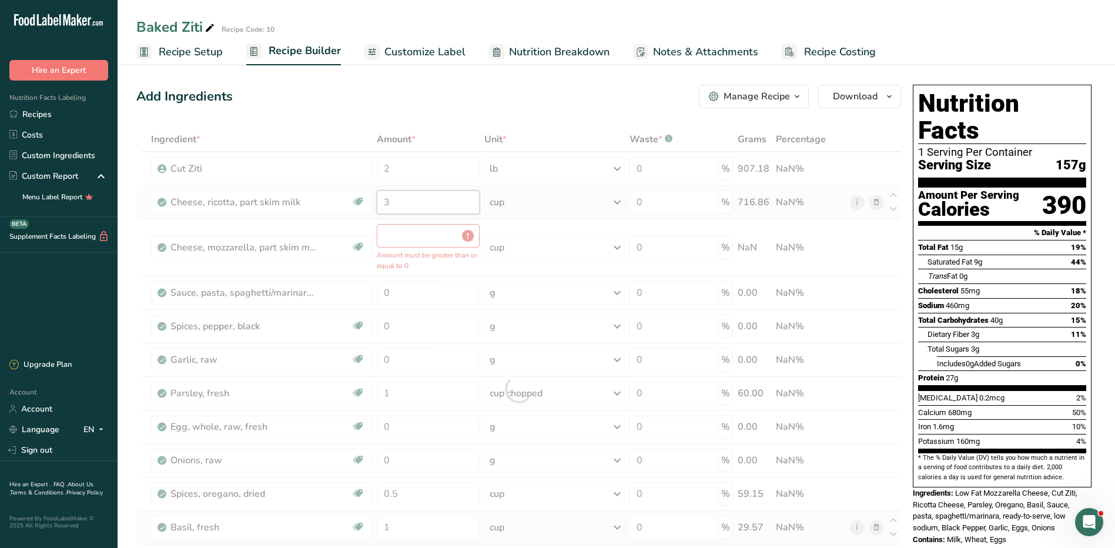
click at [409, 209] on div "Ingredient * Amount * Unit * Waste * .a-a{fill:#347362;}.b-a{fill:#fff;} Grams …" at bounding box center [518, 389] width 765 height 524
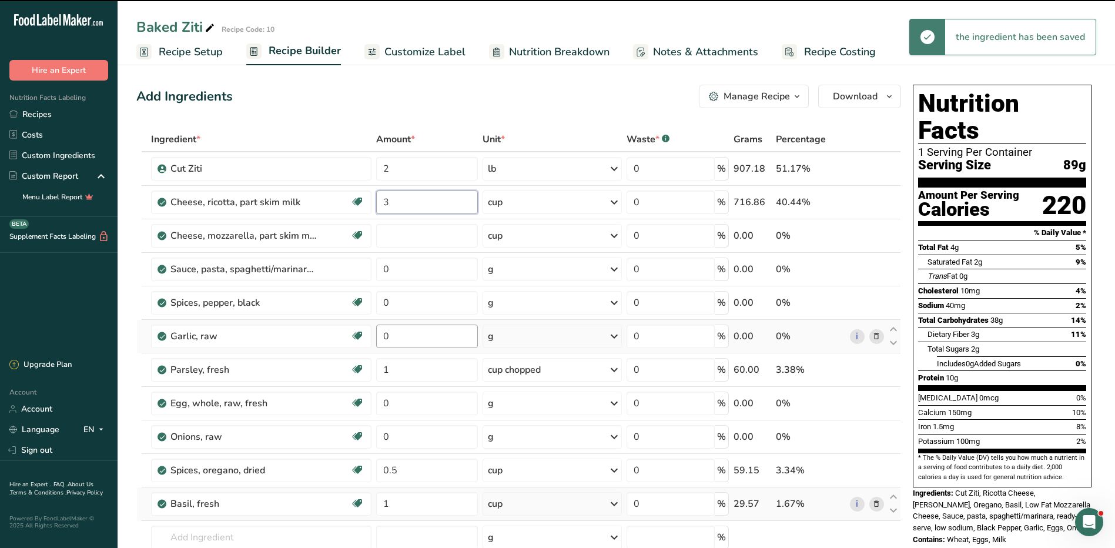
type input "0"
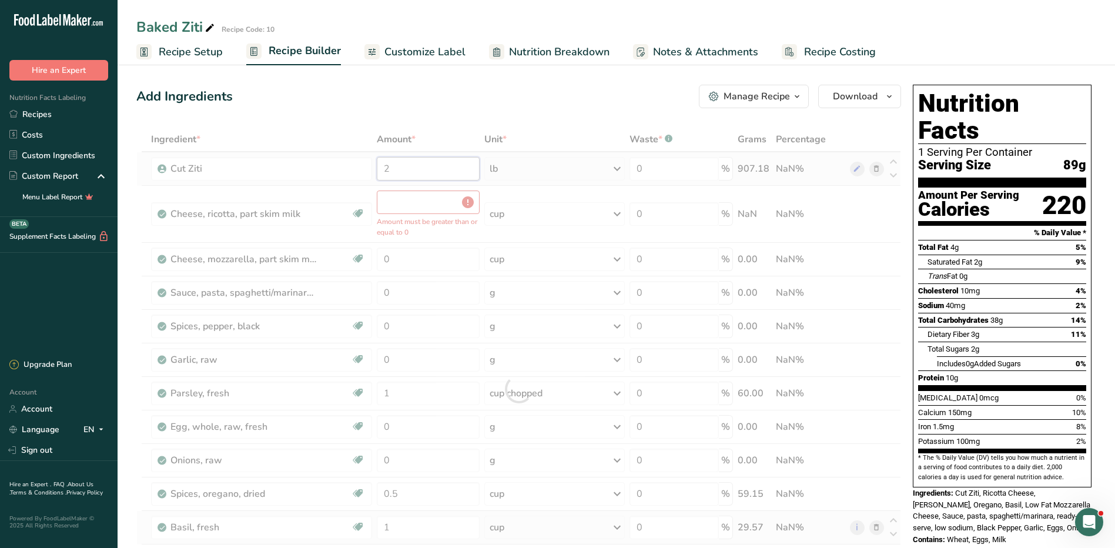
click at [460, 177] on div "Ingredient * Amount * Unit * Waste * .a-a{fill:#347362;}.b-a{fill:#fff;} Grams …" at bounding box center [518, 389] width 765 height 524
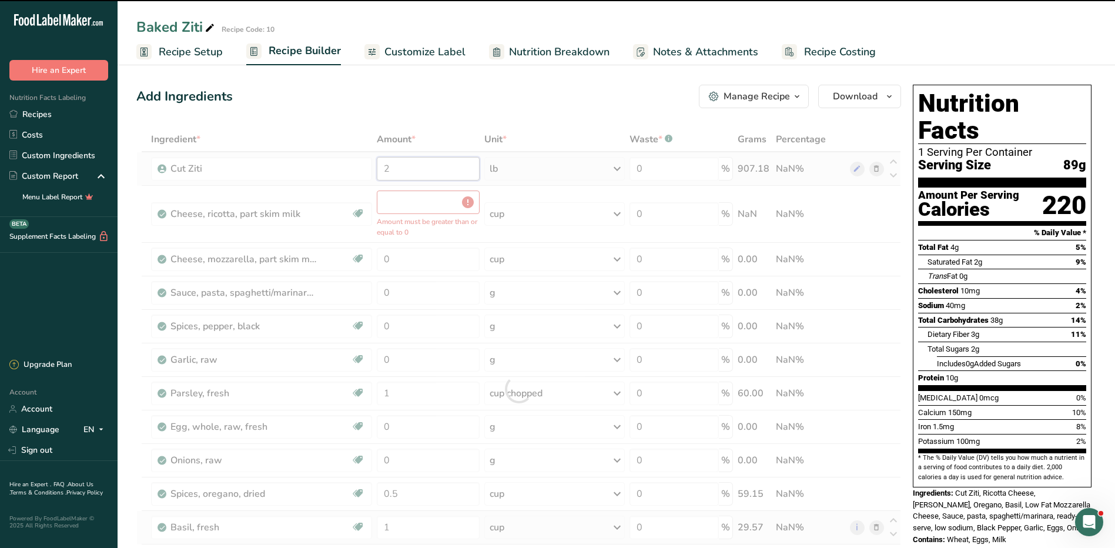
type input "0"
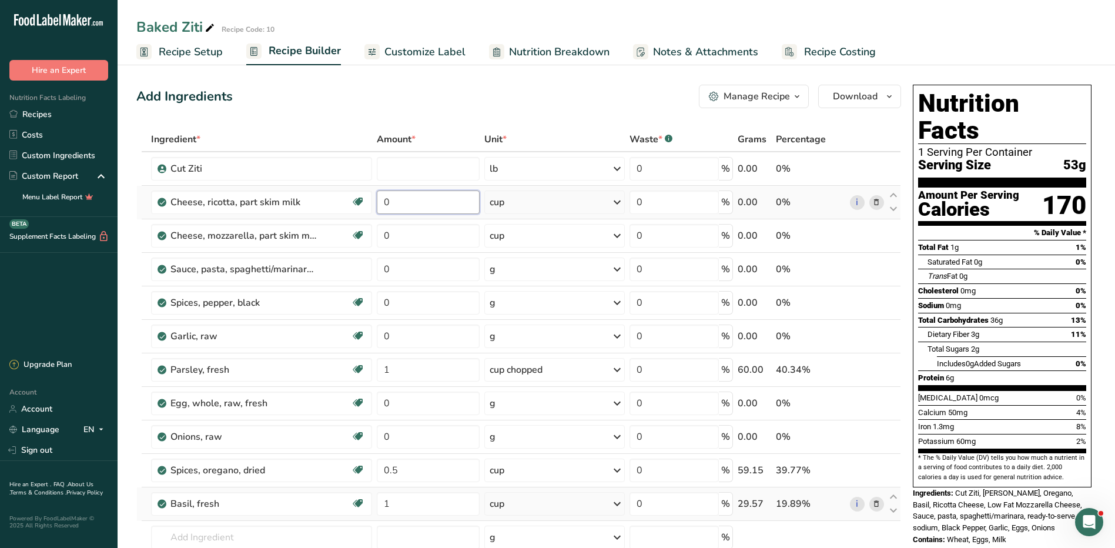
click at [460, 201] on div "Ingredient * Amount * Unit * Waste * .a-a{fill:#347362;}.b-a{fill:#fff;} Grams …" at bounding box center [518, 377] width 765 height 501
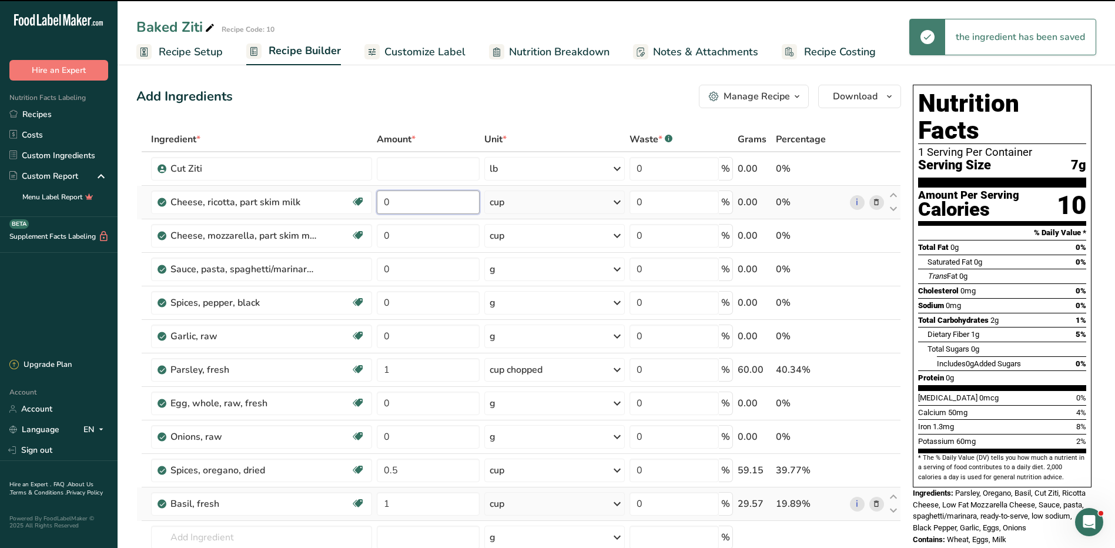
type input "0"
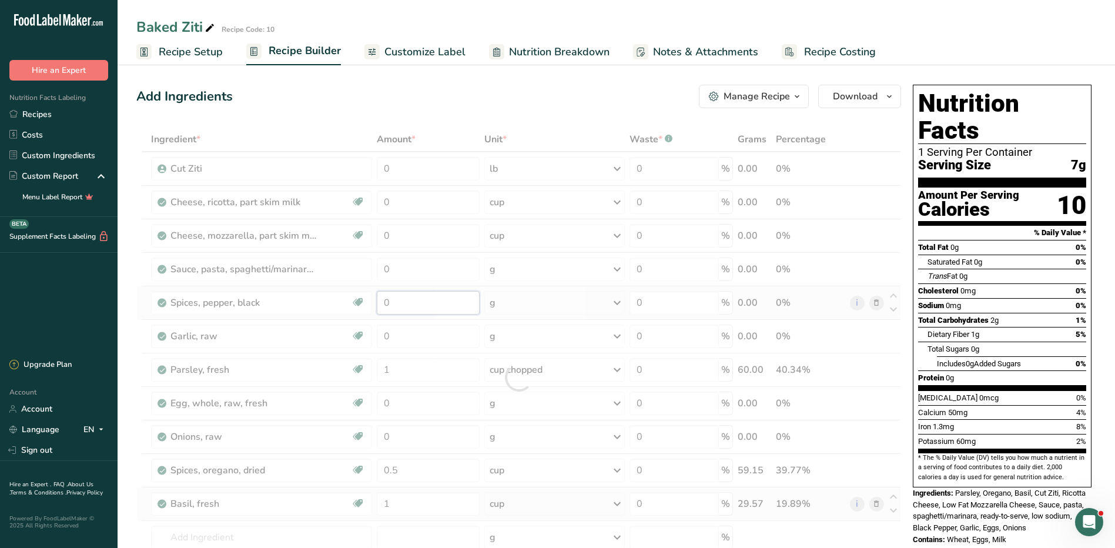
click at [459, 308] on div "Ingredient * Amount * Unit * Waste * .a-a{fill:#347362;}.b-a{fill:#fff;} Grams …" at bounding box center [518, 377] width 765 height 501
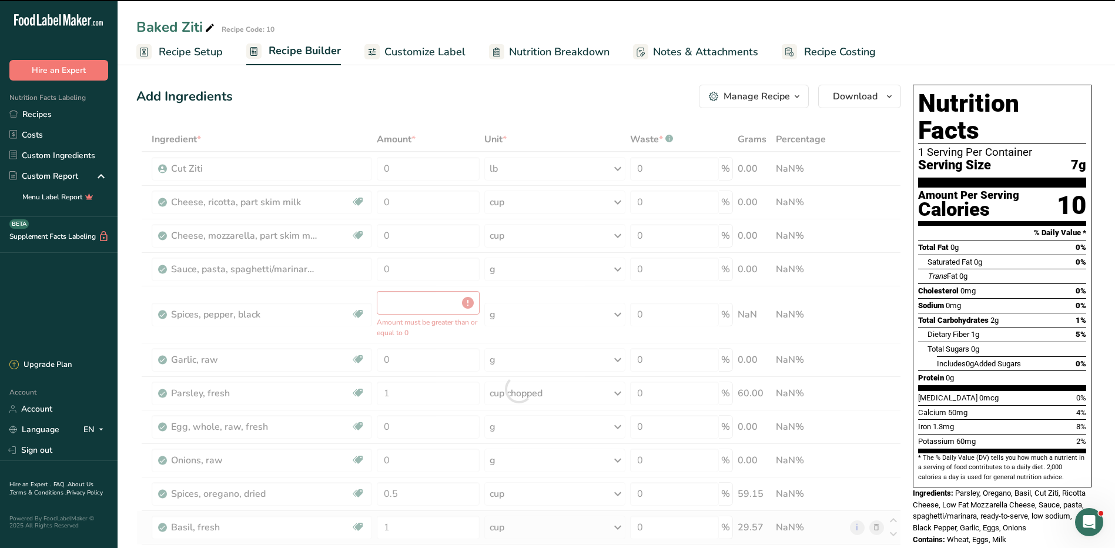
type input "0"
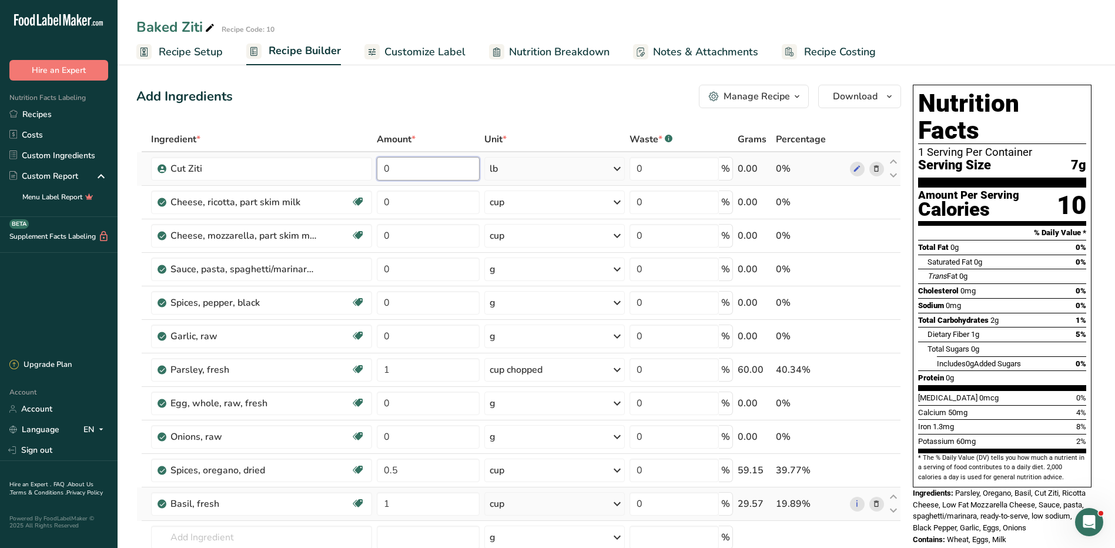
click at [414, 169] on div "Ingredient * Amount * Unit * Waste * .a-a{fill:#347362;}.b-a{fill:#fff;} Grams …" at bounding box center [518, 377] width 765 height 501
click at [517, 170] on div "Ingredient * Amount * Unit * Waste * .a-a{fill:#347362;}.b-a{fill:#fff;} Grams …" at bounding box center [518, 377] width 765 height 501
click at [467, 166] on input "2" at bounding box center [427, 169] width 102 height 24
type input "2.5"
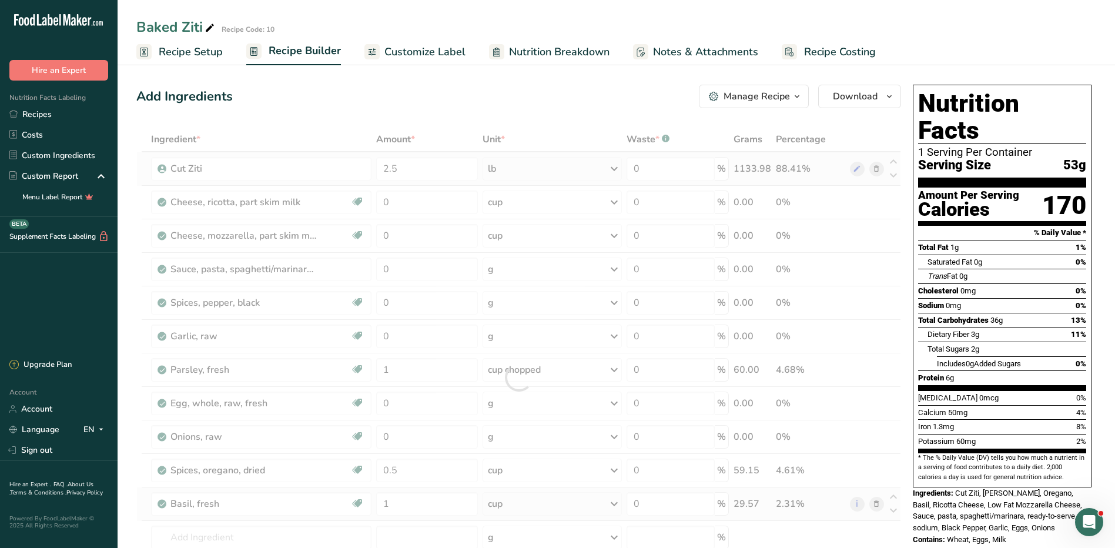
click at [525, 168] on div "Ingredient * Amount * Unit * Waste * .a-a{fill:#347362;}.b-a{fill:#fff;} Grams …" at bounding box center [518, 377] width 765 height 501
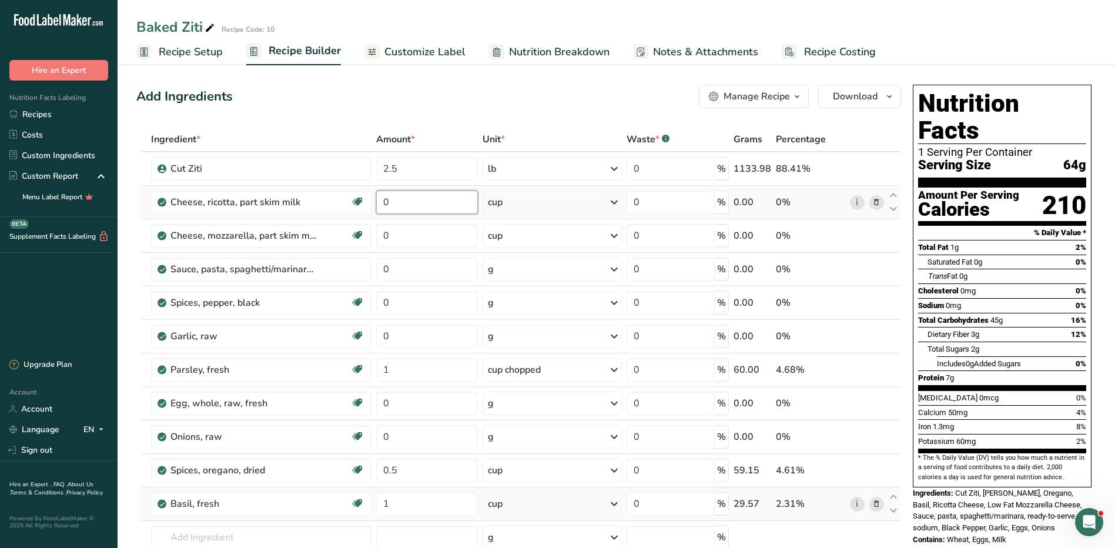
click at [436, 207] on input "0" at bounding box center [427, 202] width 102 height 24
type input "0"
click at [414, 235] on div "Ingredient * Amount * Unit * Waste * .a-a{fill:#347362;}.b-a{fill:#fff;} Grams …" at bounding box center [518, 377] width 765 height 501
click at [420, 202] on div "Ingredient * Amount * Unit * Waste * .a-a{fill:#347362;}.b-a{fill:#fff;} Grams …" at bounding box center [518, 377] width 765 height 501
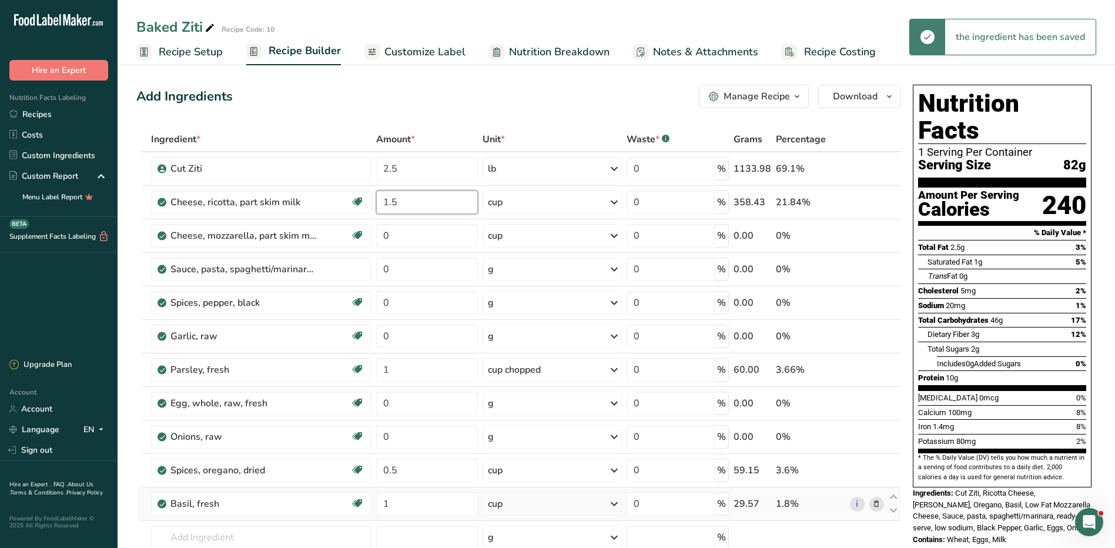
type input "1"
type input "2"
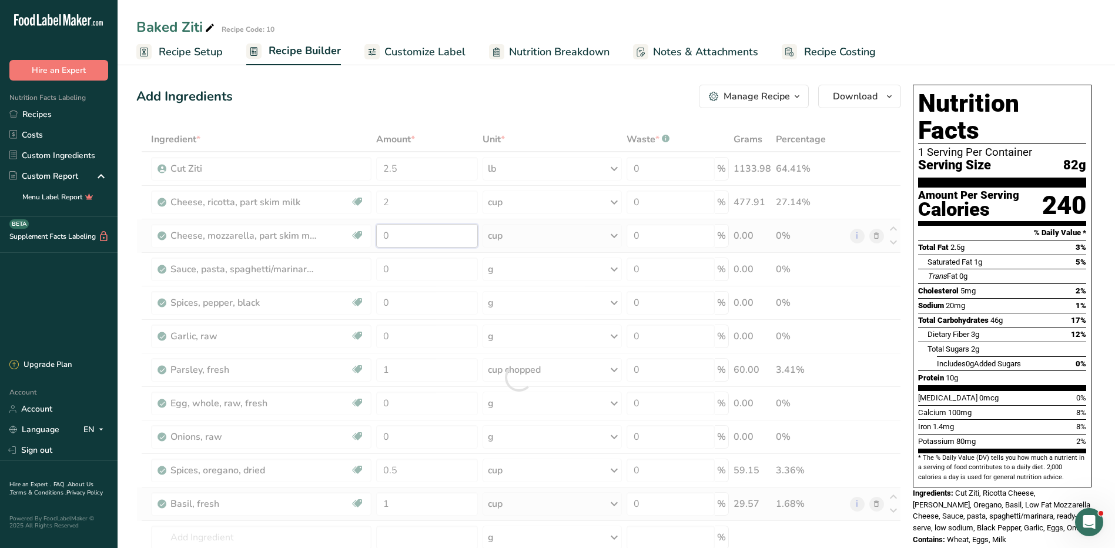
click at [414, 243] on div "Ingredient * Amount * Unit * Waste * .a-a{fill:#347362;}.b-a{fill:#fff;} Grams …" at bounding box center [518, 377] width 765 height 501
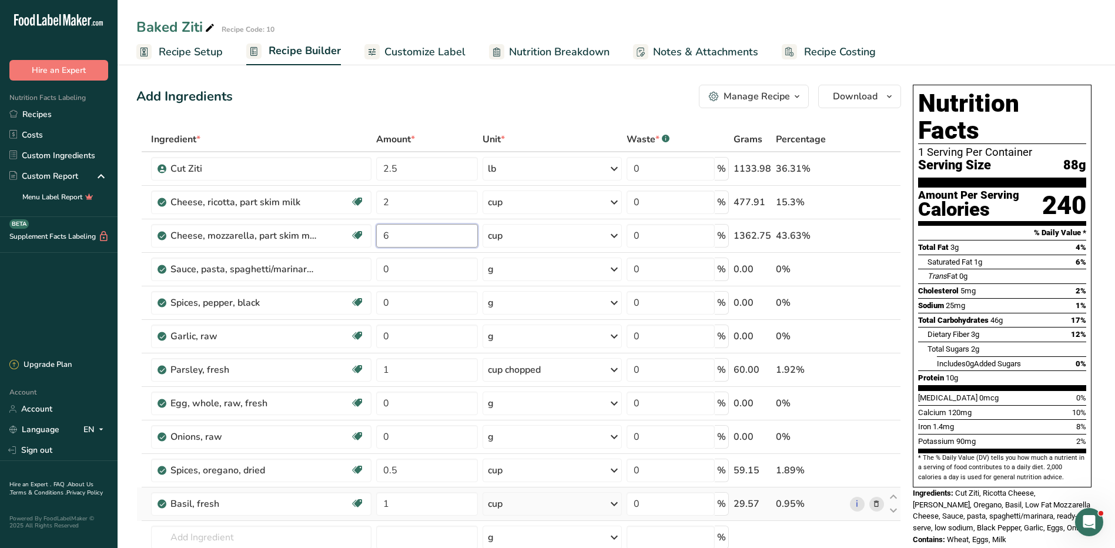
type input "6"
click at [534, 237] on div "Ingredient * Amount * Unit * Waste * .a-a{fill:#347362;}.b-a{fill:#fff;} Grams …" at bounding box center [518, 377] width 765 height 501
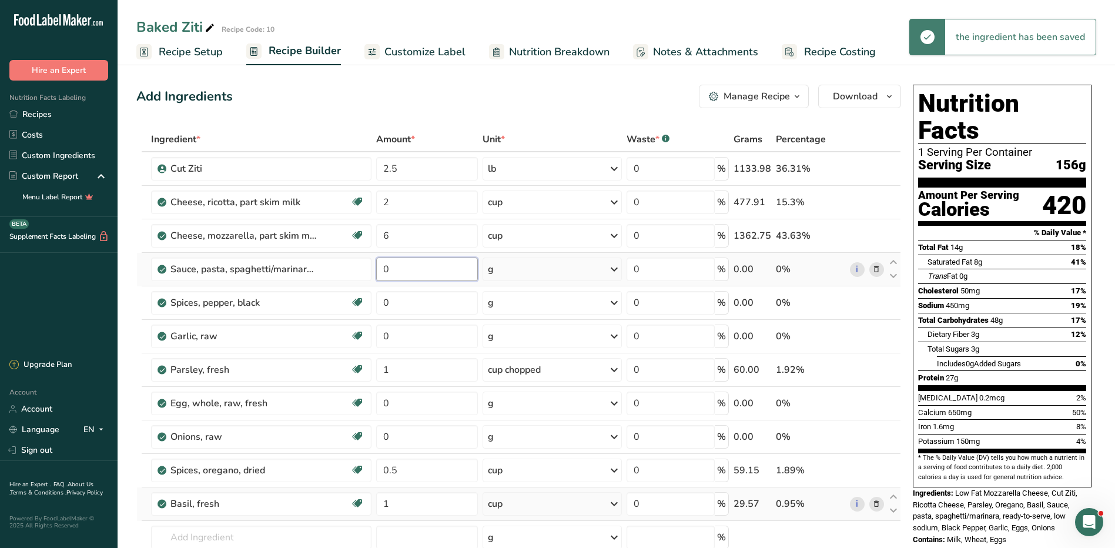
click at [416, 271] on input "0" at bounding box center [427, 269] width 102 height 24
type input "8"
click at [530, 269] on div "Ingredient * Amount * Unit * Waste * .a-a{fill:#347362;}.b-a{fill:#fff;} Grams …" at bounding box center [518, 377] width 765 height 501
click at [530, 269] on div "g" at bounding box center [552, 269] width 139 height 24
click at [527, 500] on div "See more" at bounding box center [539, 501] width 99 height 12
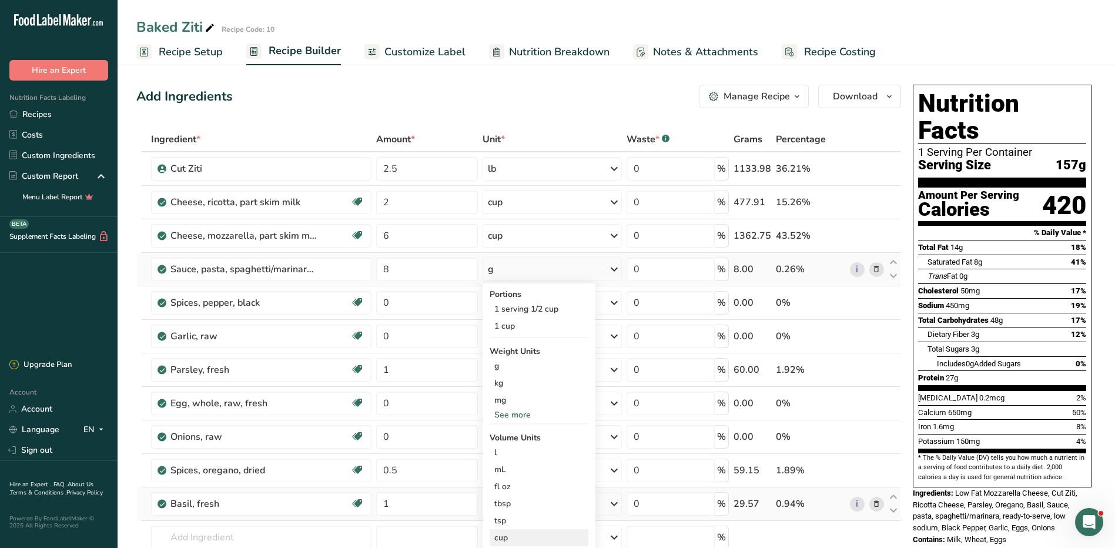
click at [513, 530] on div "cup Volume units require a density conversion. If you know your ingredient's de…" at bounding box center [539, 537] width 99 height 17
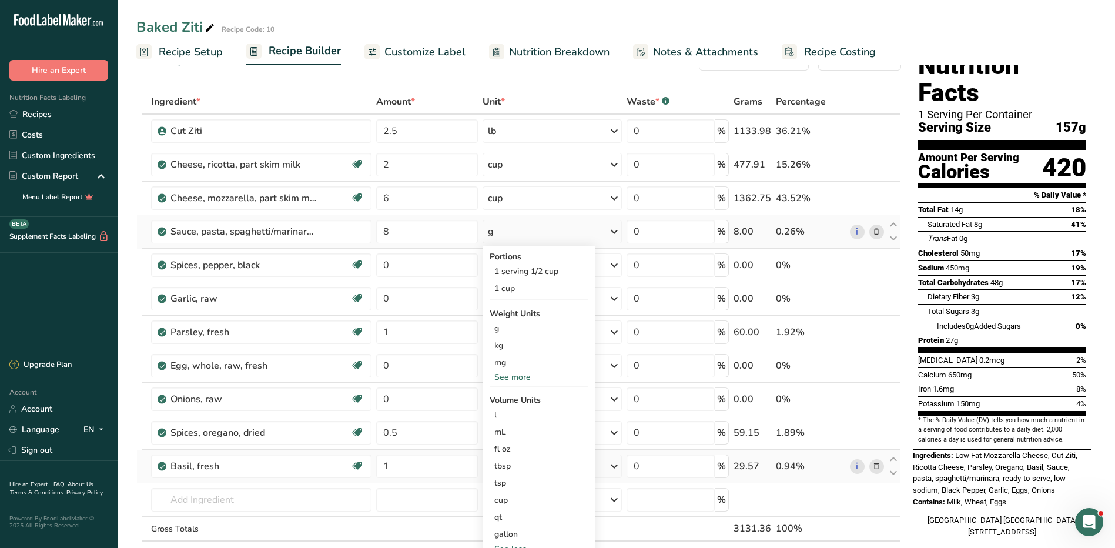
scroll to position [59, 0]
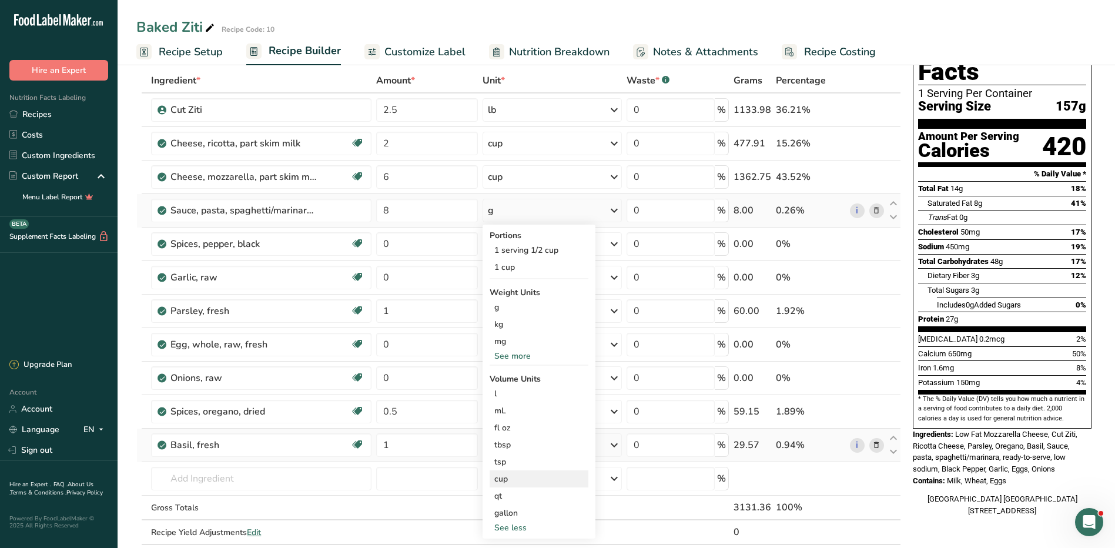
click at [553, 483] on div "cup" at bounding box center [538, 479] width 89 height 12
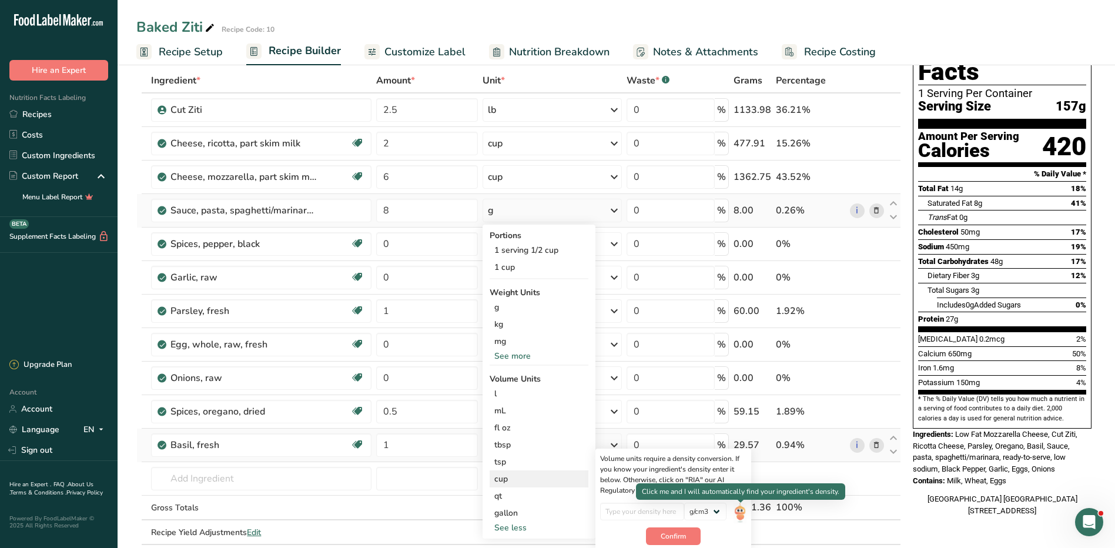
click at [741, 507] on img at bounding box center [740, 513] width 13 height 21
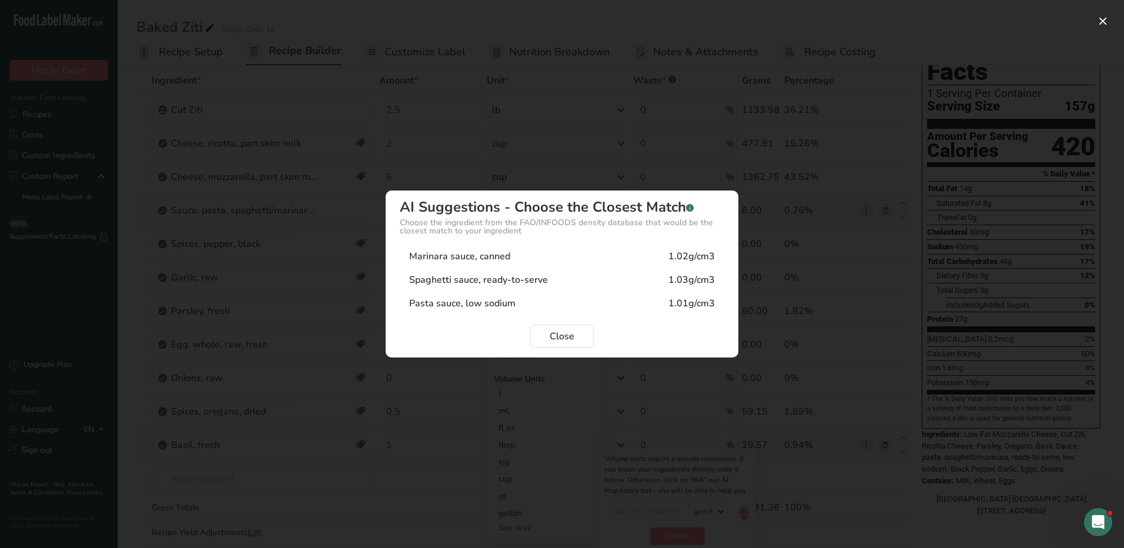
click at [695, 253] on div "1.02g/cm3" at bounding box center [691, 256] width 46 height 14
type input "1.02"
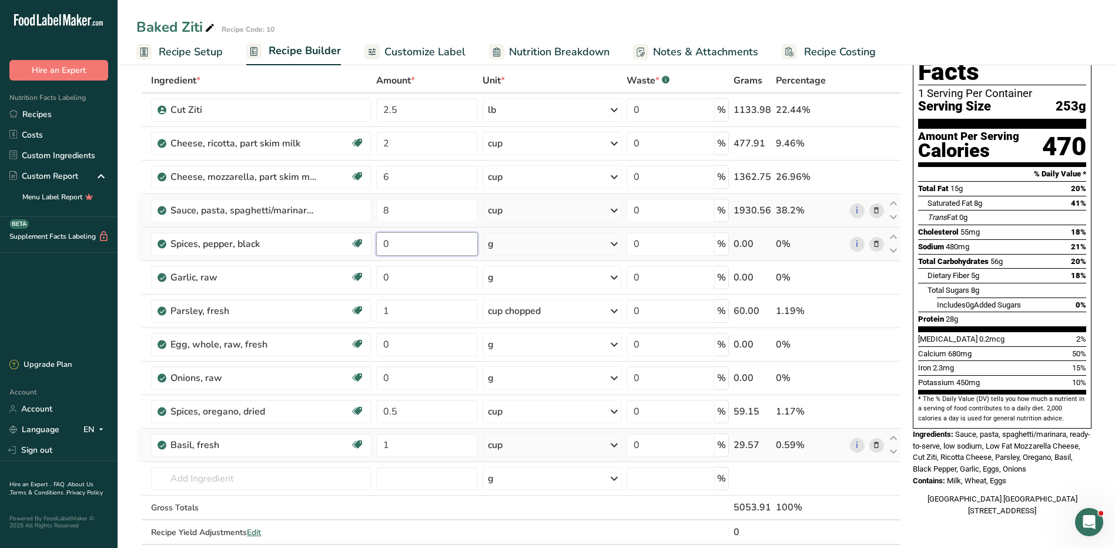
click at [410, 246] on input "0" at bounding box center [427, 244] width 102 height 24
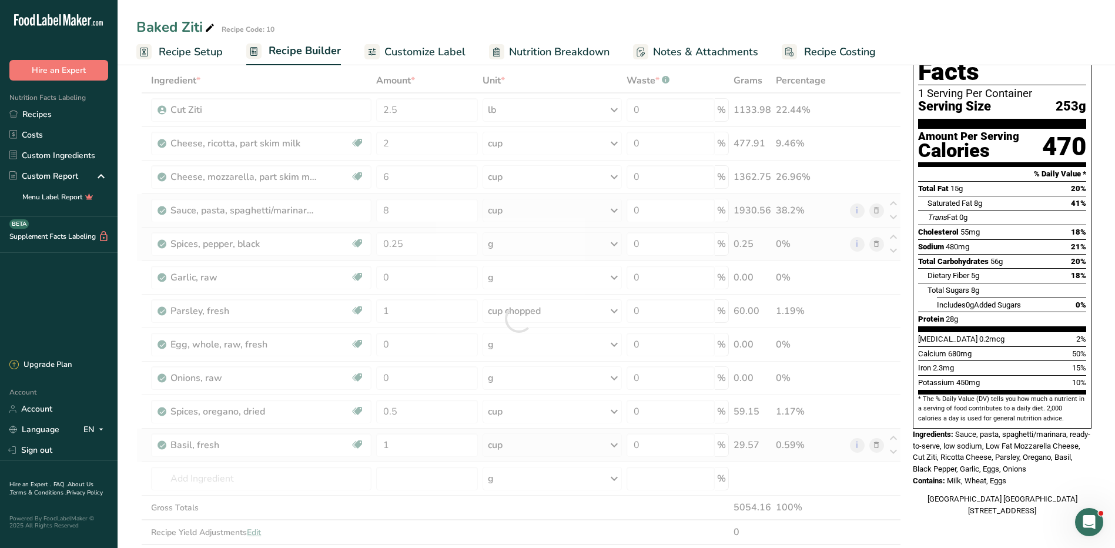
click at [520, 246] on div "Ingredient * Amount * Unit * Waste * .a-a{fill:#347362;}.b-a{fill:#fff;} Grams …" at bounding box center [518, 318] width 765 height 501
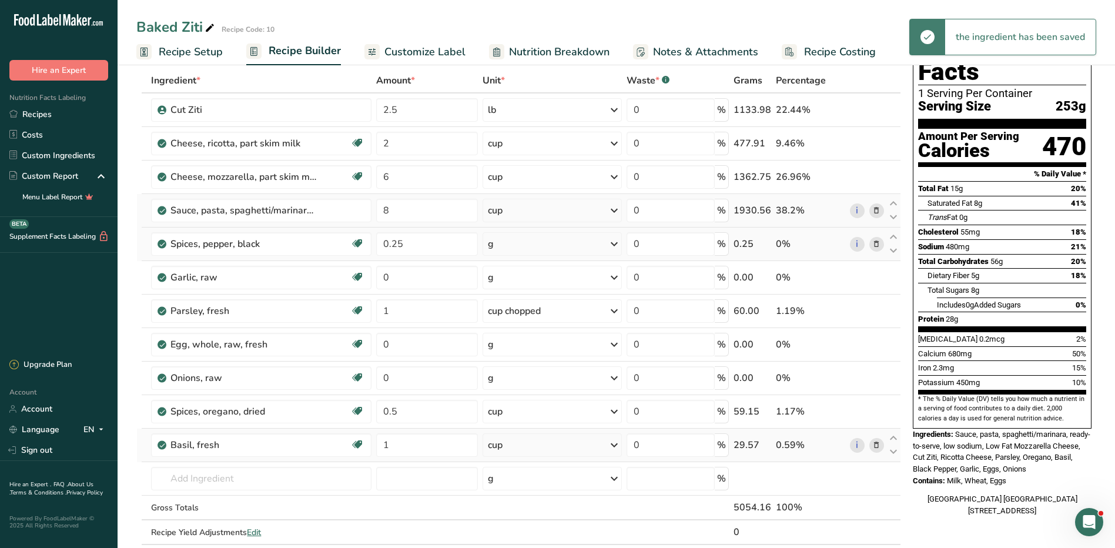
click at [520, 246] on div "g" at bounding box center [552, 244] width 139 height 24
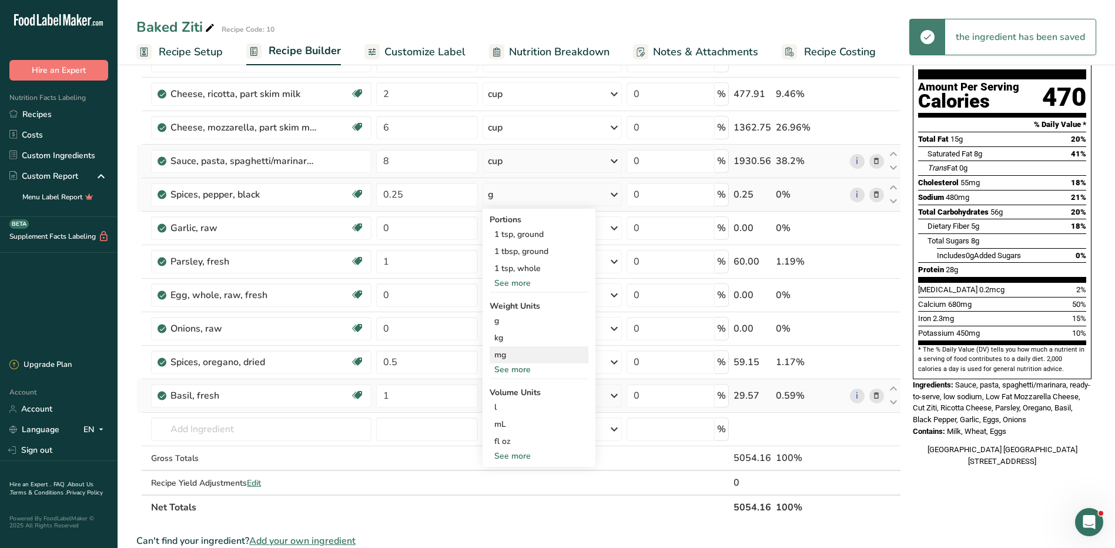
scroll to position [176, 0]
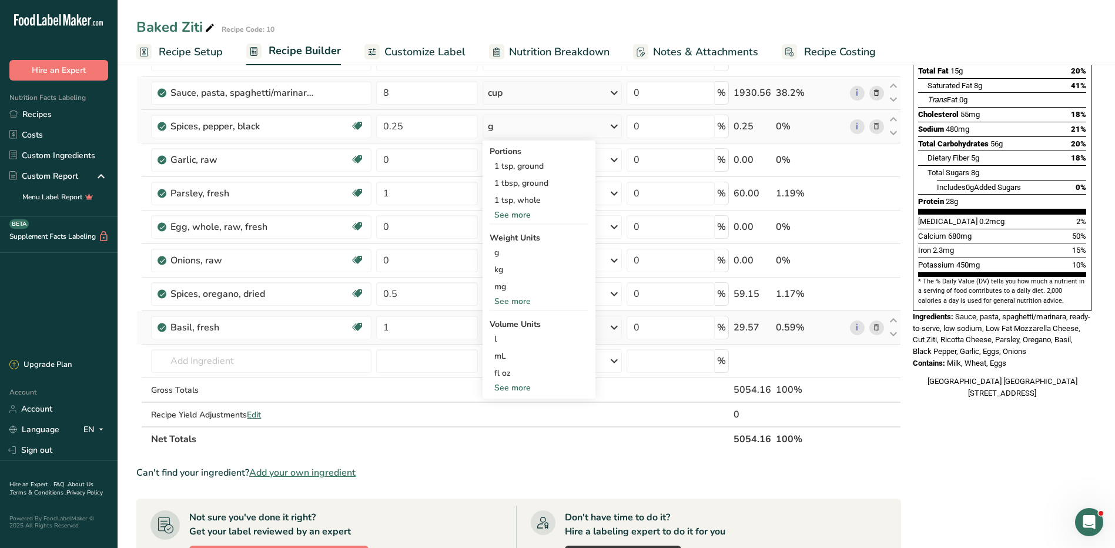
click at [531, 390] on div "See more" at bounding box center [539, 387] width 99 height 12
click at [538, 187] on div "1 tbsp, ground" at bounding box center [539, 183] width 99 height 17
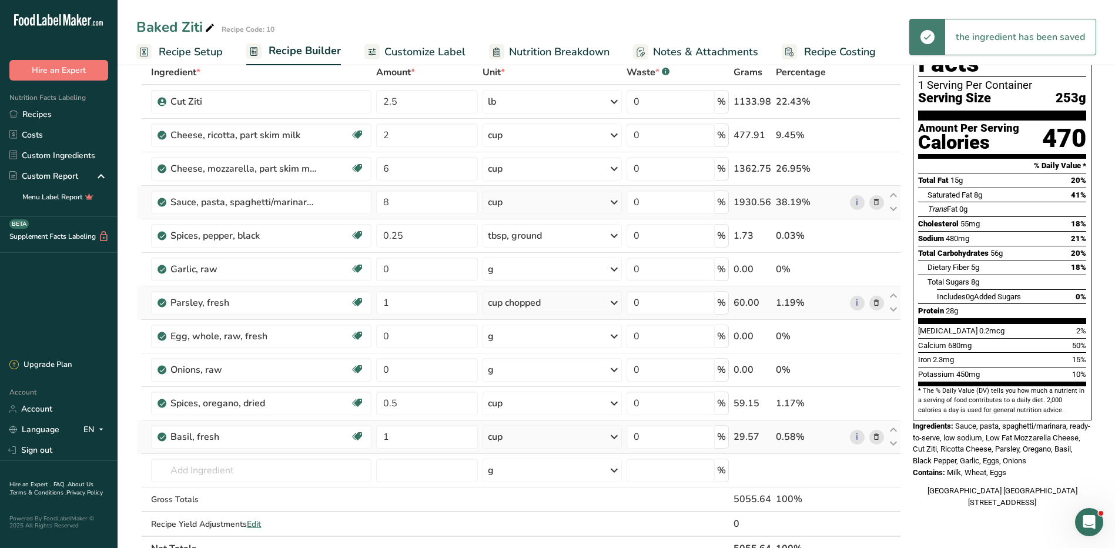
scroll to position [59, 0]
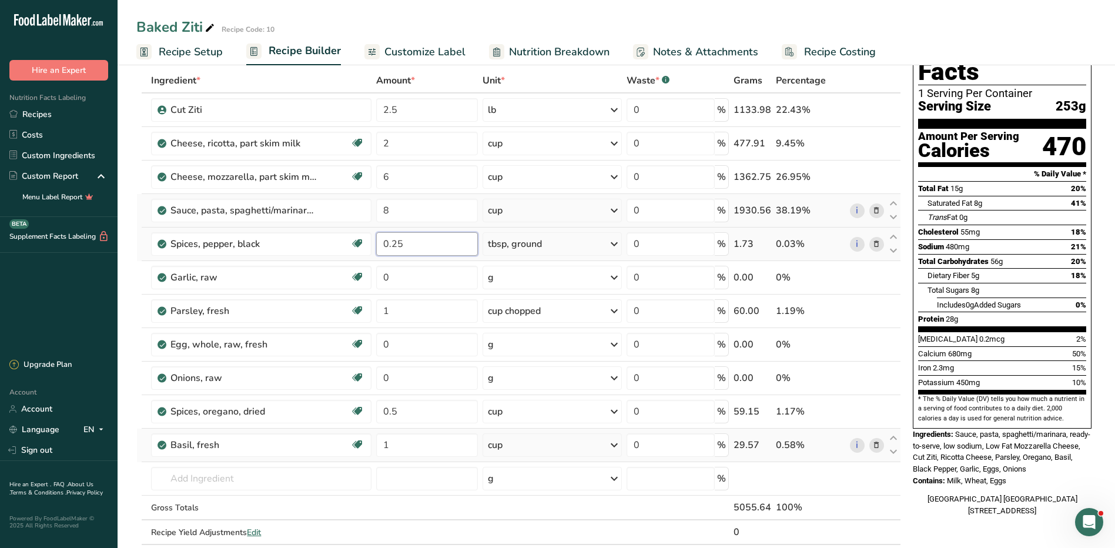
click at [408, 243] on input "0.25" at bounding box center [427, 244] width 102 height 24
type input "0"
type input "1"
click at [434, 286] on div "Ingredient * Amount * Unit * Waste * .a-a{fill:#347362;}.b-a{fill:#fff;} Grams …" at bounding box center [518, 318] width 765 height 501
type input "4"
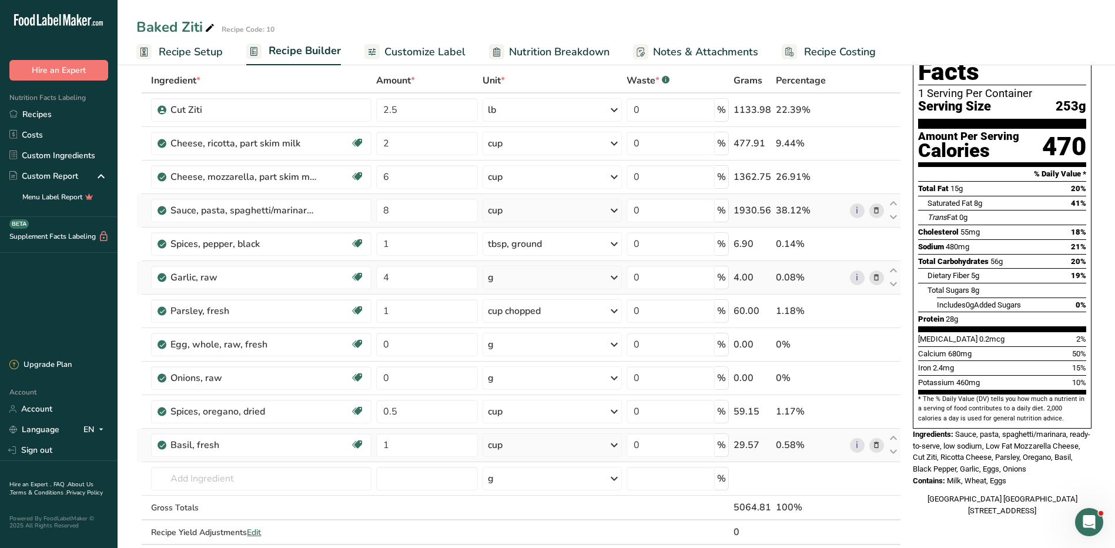
click at [597, 279] on div "Ingredient * Amount * Unit * Waste * .a-a{fill:#347362;}.b-a{fill:#fff;} Grams …" at bounding box center [518, 318] width 765 height 501
click at [597, 279] on div "g" at bounding box center [552, 278] width 139 height 24
click at [530, 336] on div "1 tsp" at bounding box center [539, 334] width 99 height 17
click at [403, 247] on input "1" at bounding box center [427, 244] width 102 height 24
type input "3"
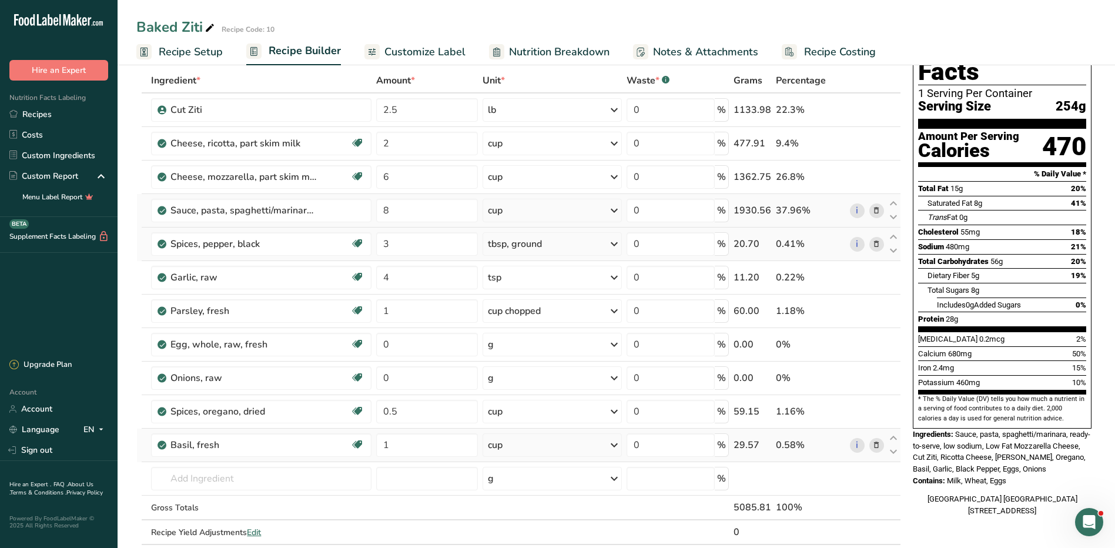
click at [574, 247] on div "Ingredient * Amount * Unit * Waste * .a-a{fill:#347362;}.b-a{fill:#fff;} Grams …" at bounding box center [518, 318] width 765 height 501
click at [453, 243] on input "3" at bounding box center [427, 244] width 102 height 24
type input "2"
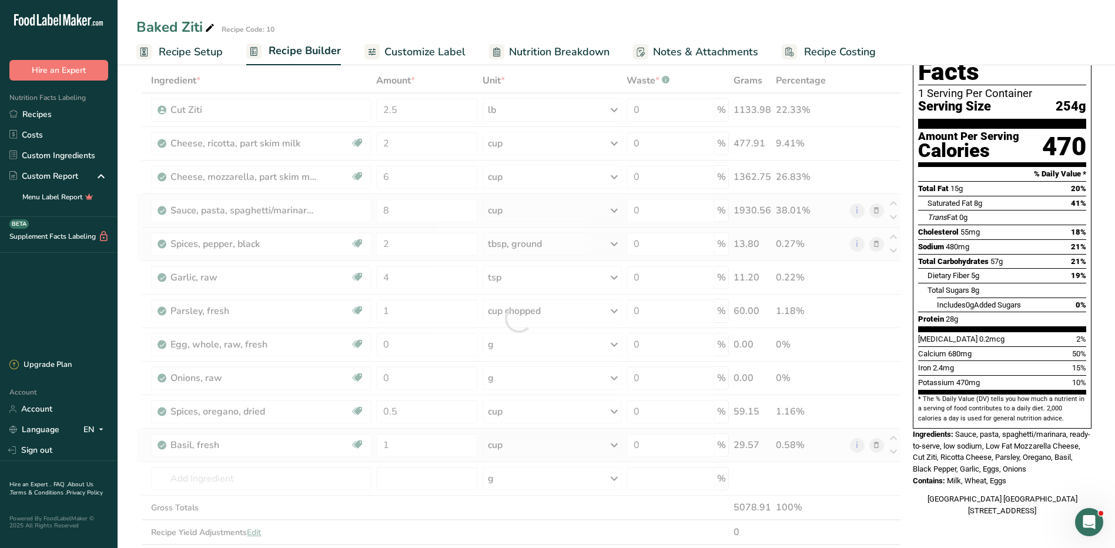
click at [530, 247] on div "Ingredient * Amount * Unit * Waste * .a-a{fill:#347362;}.b-a{fill:#fff;} Grams …" at bounding box center [518, 318] width 765 height 501
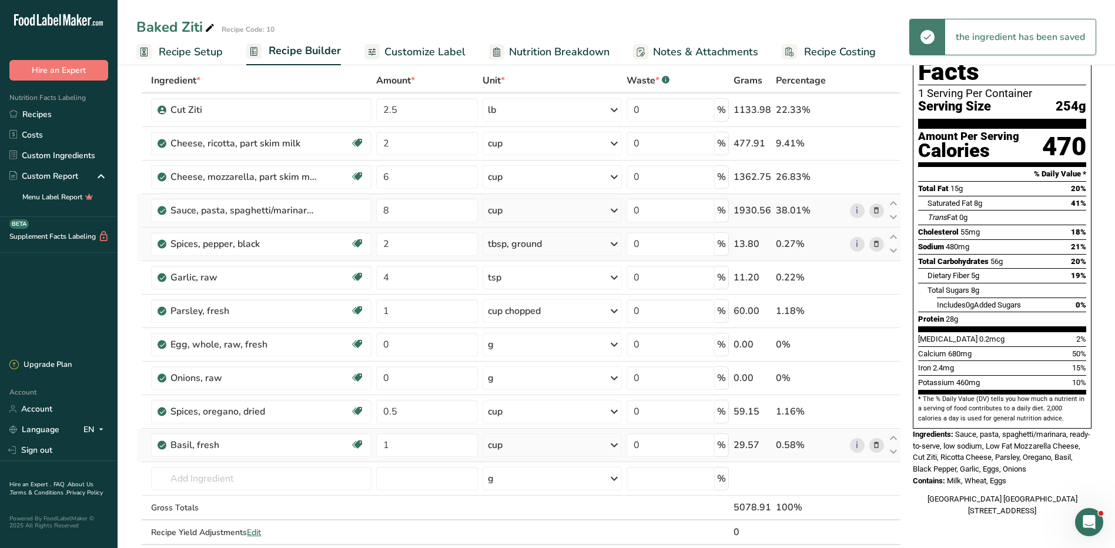
click at [530, 247] on div "tbsp, ground" at bounding box center [515, 244] width 54 height 14
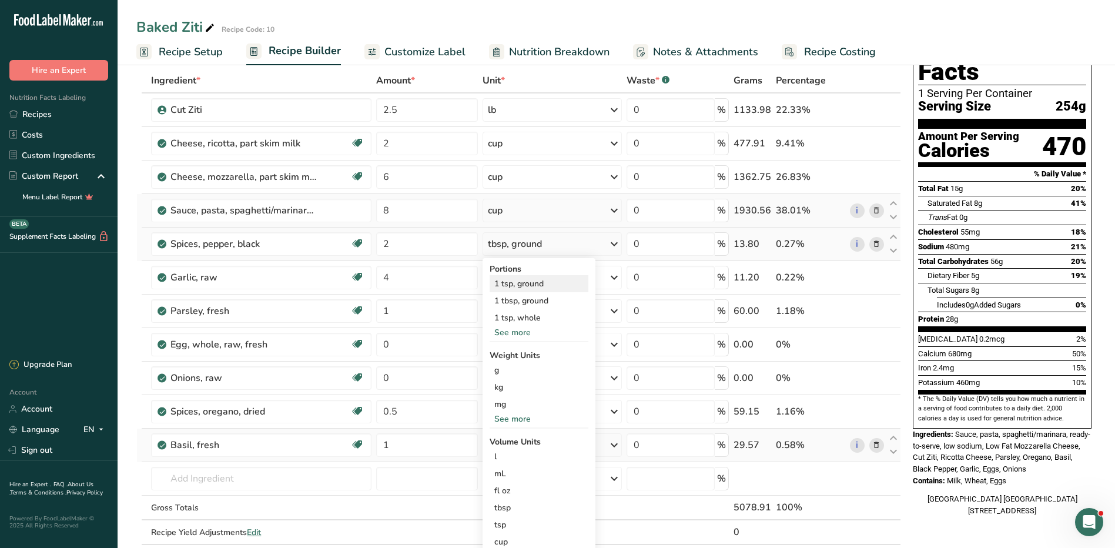
click at [537, 282] on div "1 tsp, ground" at bounding box center [539, 283] width 99 height 17
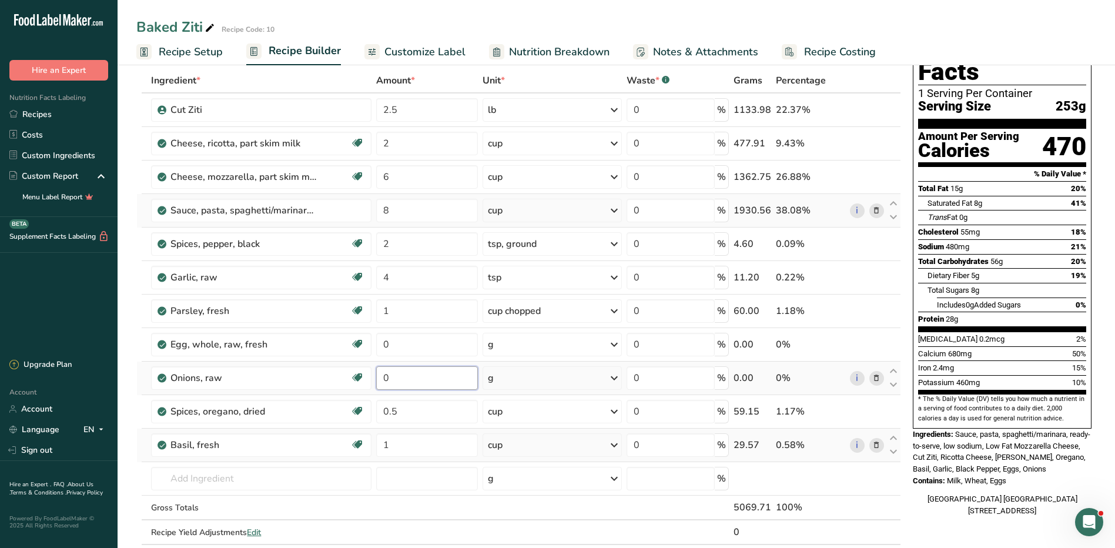
click at [412, 384] on input "0" at bounding box center [427, 378] width 102 height 24
type input "1"
click at [534, 380] on div "Ingredient * Amount * Unit * Waste * .a-a{fill:#347362;}.b-a{fill:#fff;} Grams …" at bounding box center [518, 318] width 765 height 501
click at [545, 379] on div "g" at bounding box center [552, 378] width 139 height 24
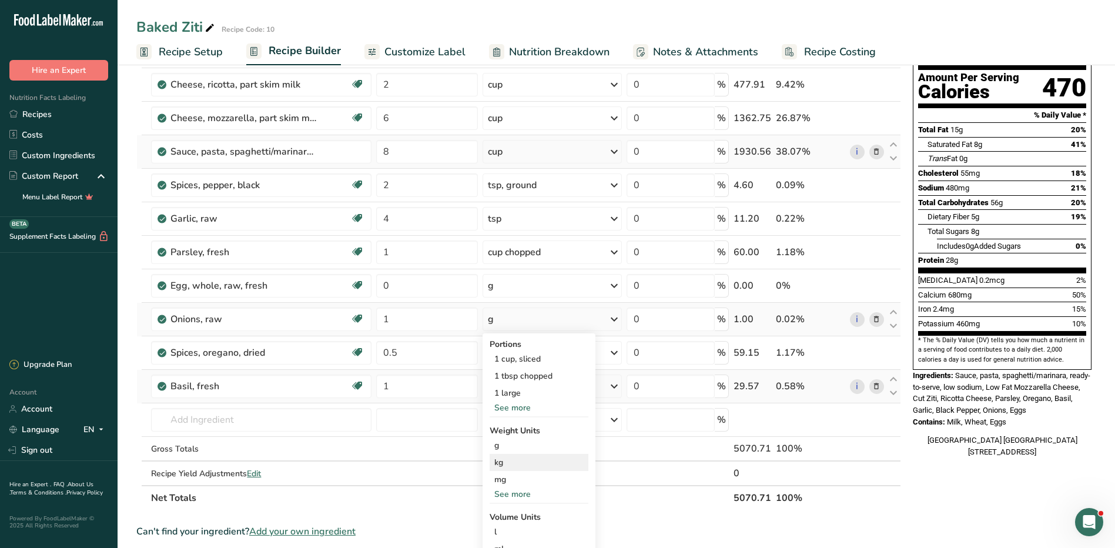
scroll to position [176, 0]
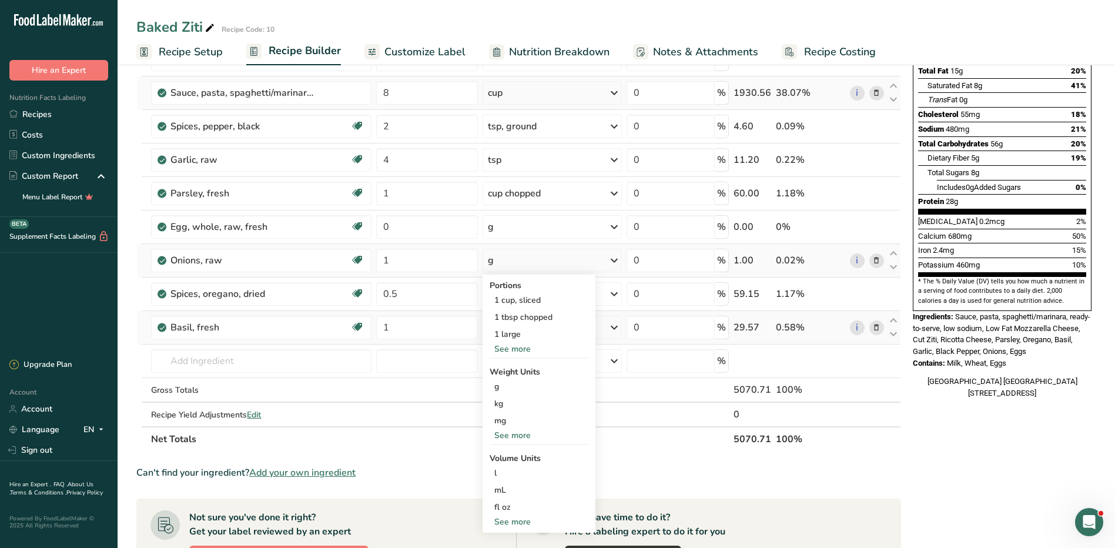
click at [523, 351] on div "See more" at bounding box center [539, 349] width 99 height 12
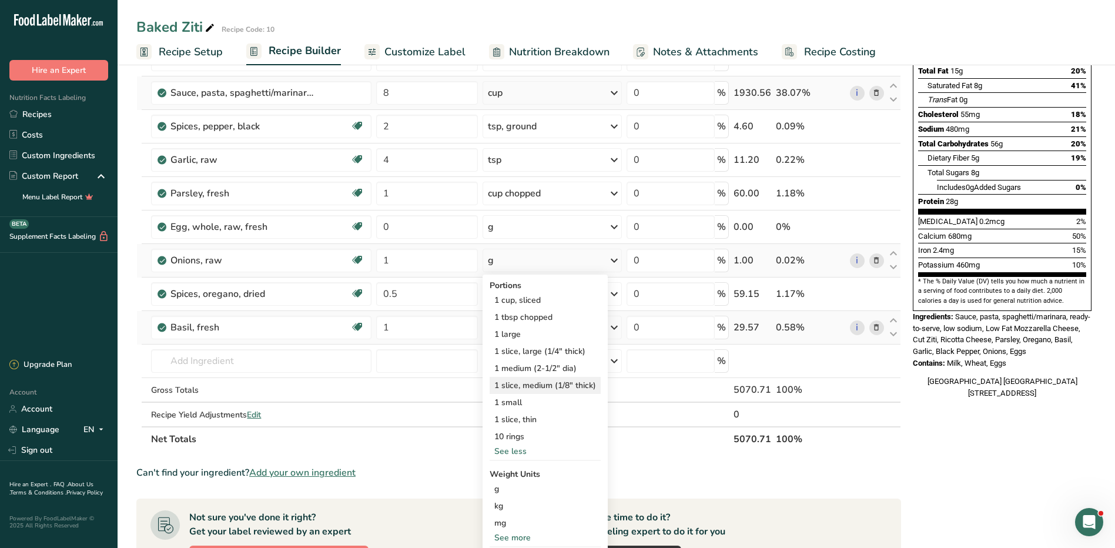
click at [531, 385] on div "1 slice, medium (1/8" thick)" at bounding box center [545, 385] width 111 height 17
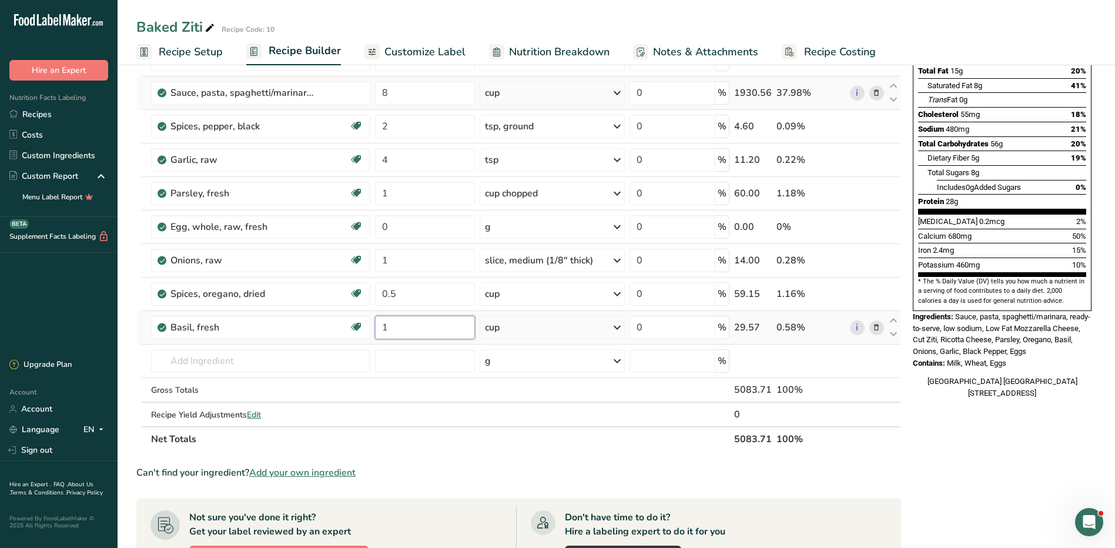
click at [399, 324] on input "1" at bounding box center [425, 328] width 100 height 24
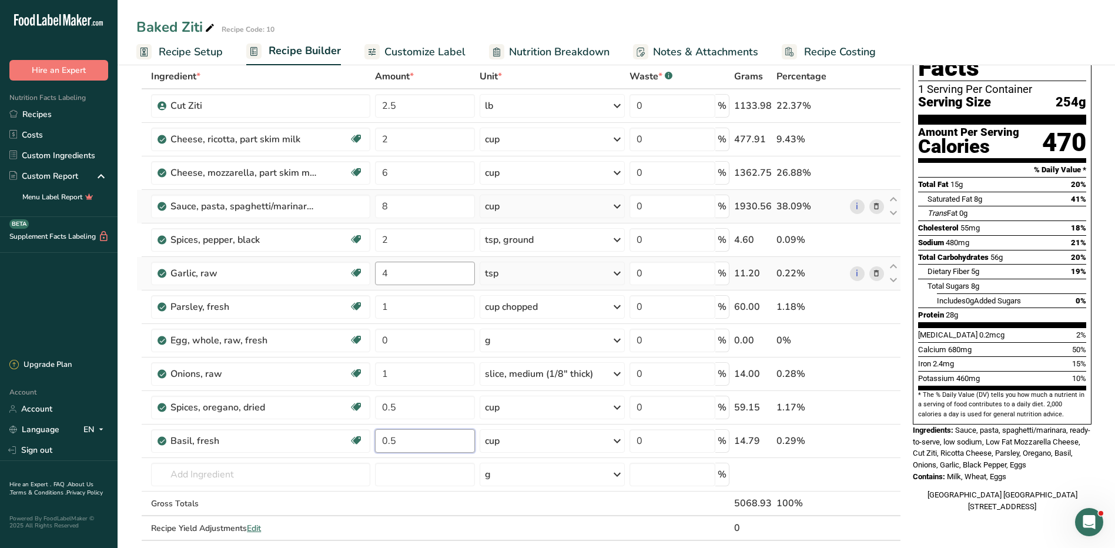
scroll to position [0, 0]
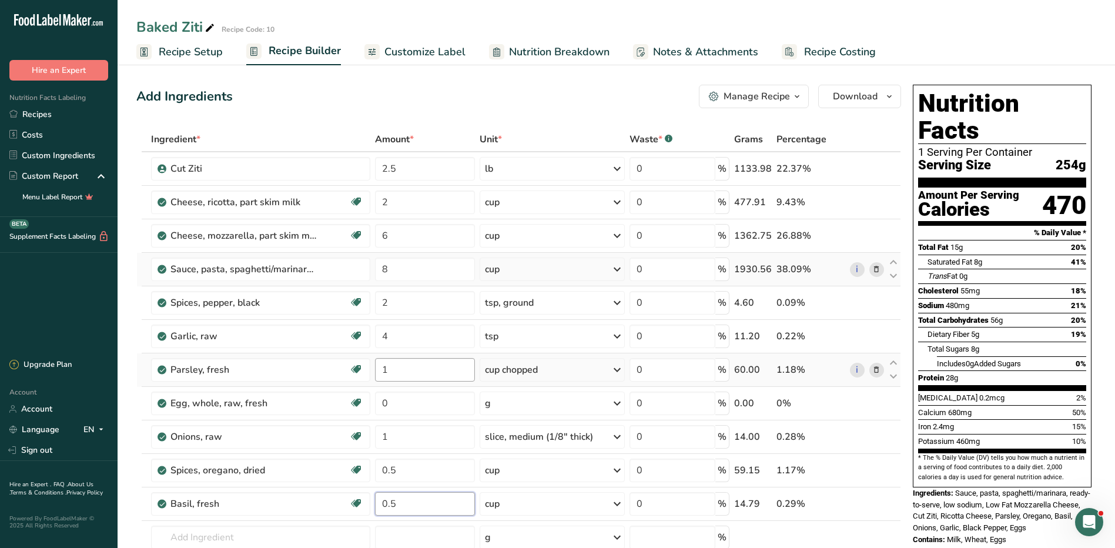
type input "0.5"
click at [394, 370] on div "Ingredient * Amount * Unit * Waste * .a-a{fill:#347362;}.b-a{fill:#fff;} Grams …" at bounding box center [518, 377] width 765 height 501
type input "0.5"
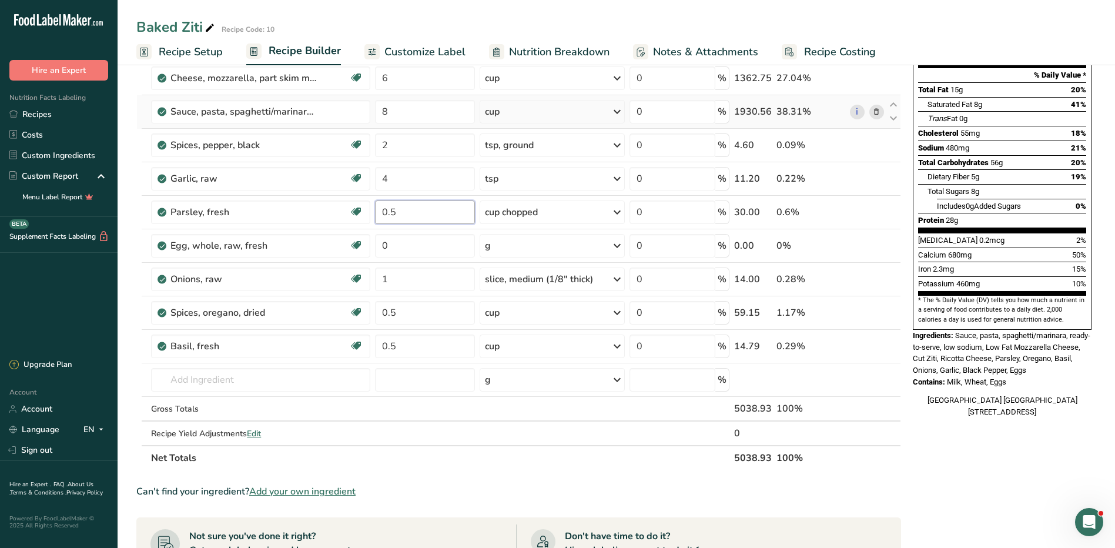
scroll to position [59, 0]
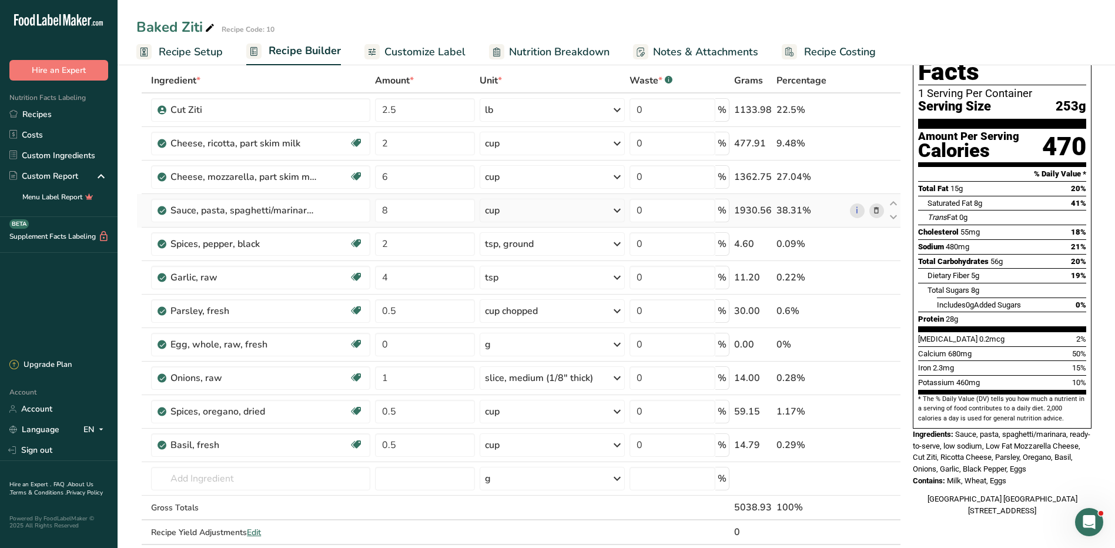
click at [564, 410] on div "Ingredient * Amount * Unit * Waste * .a-a{fill:#347362;}.b-a{fill:#fff;} Grams …" at bounding box center [518, 318] width 765 height 501
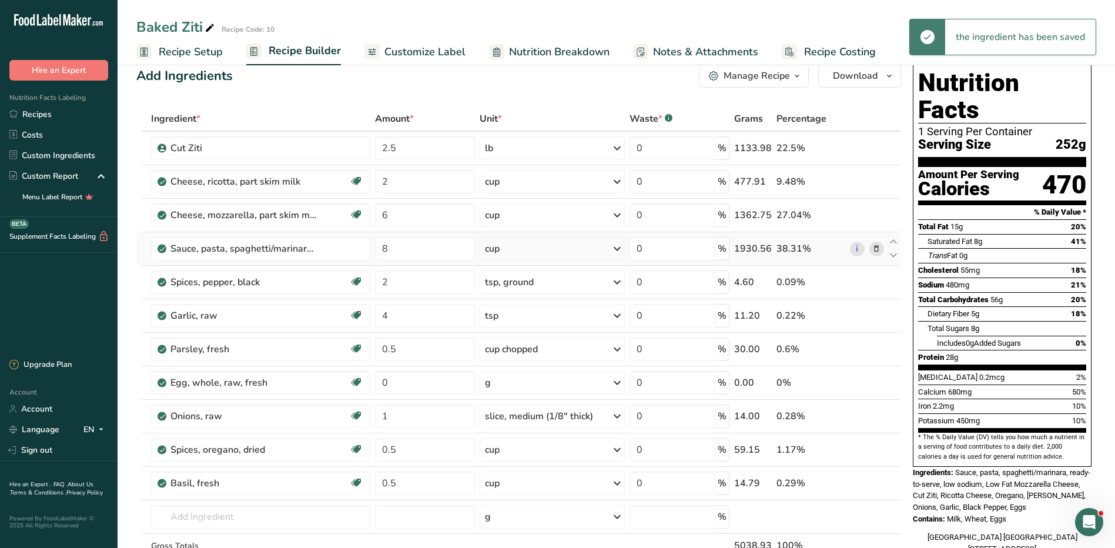
scroll to position [0, 0]
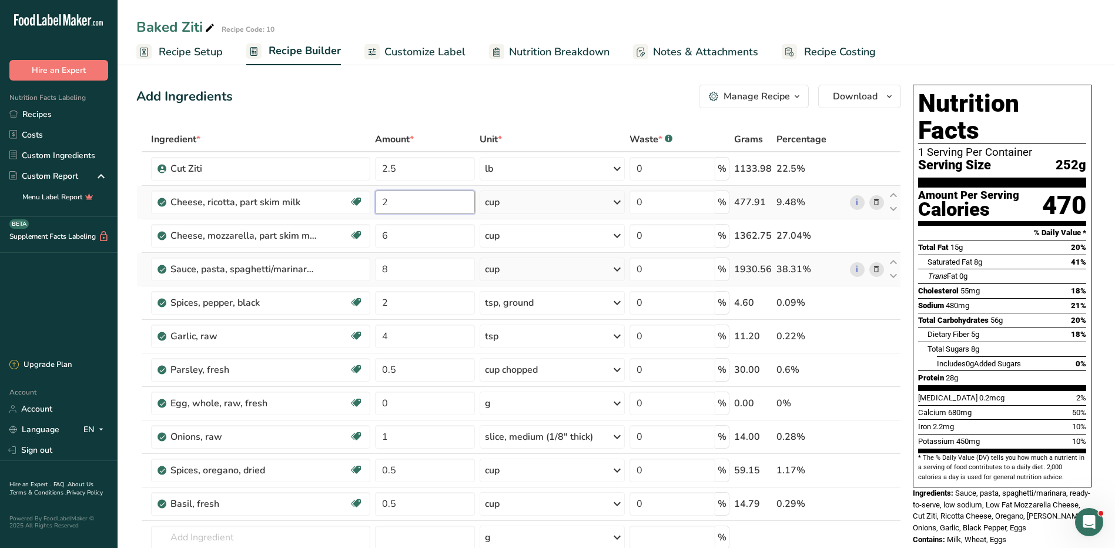
click at [404, 206] on input "2" at bounding box center [425, 202] width 100 height 24
type input "3"
click at [547, 213] on div "Ingredient * Amount * Unit * Waste * .a-a{fill:#347362;}.b-a{fill:#fff;} Grams …" at bounding box center [518, 377] width 765 height 501
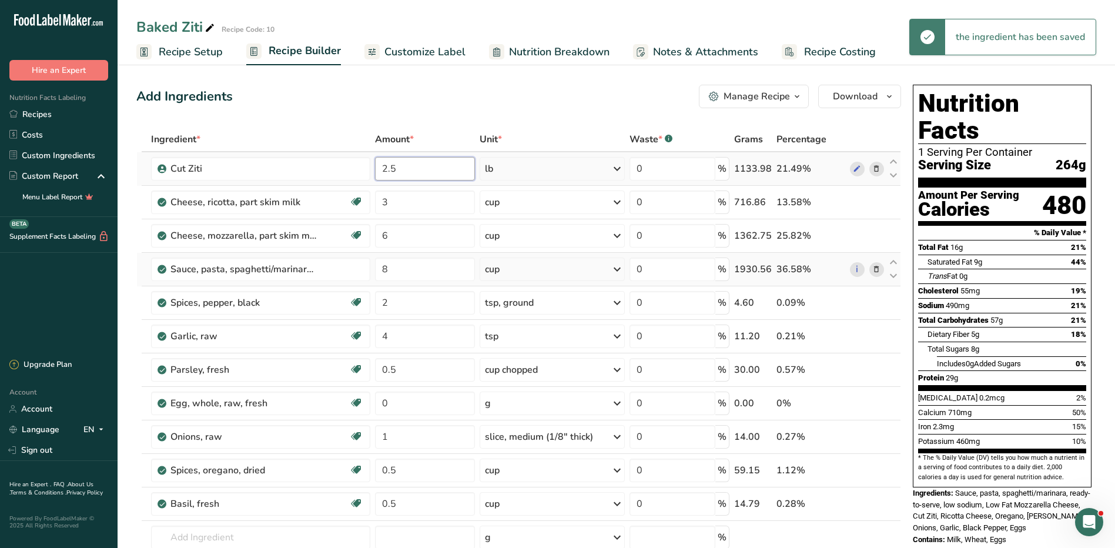
click at [414, 170] on input "2.5" at bounding box center [425, 169] width 100 height 24
type input "2"
type input "3"
click at [527, 173] on div "Ingredient * Amount * Unit * Waste * .a-a{fill:#347362;}.b-a{fill:#fff;} Grams …" at bounding box center [518, 377] width 765 height 501
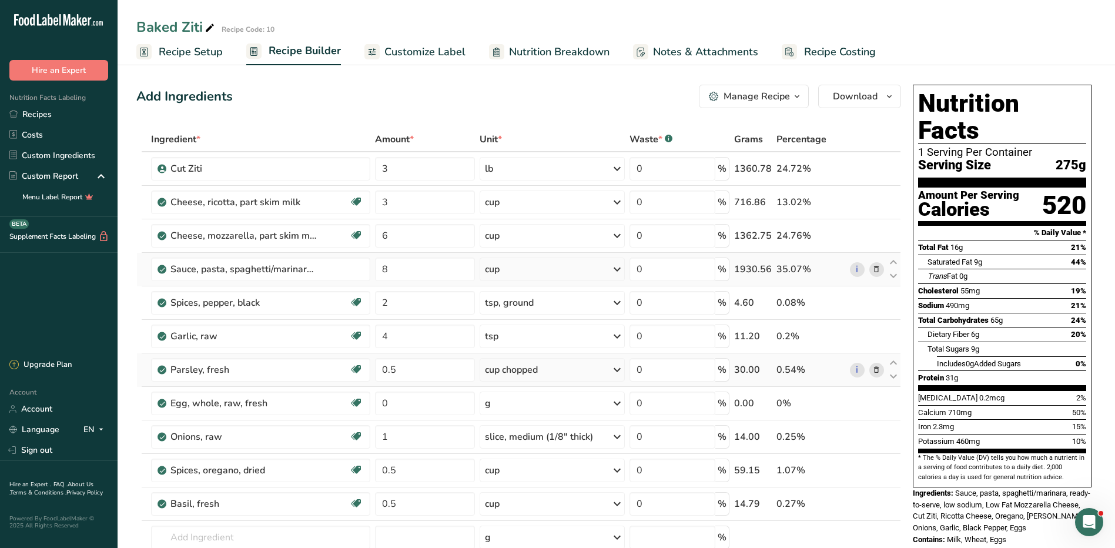
scroll to position [176, 0]
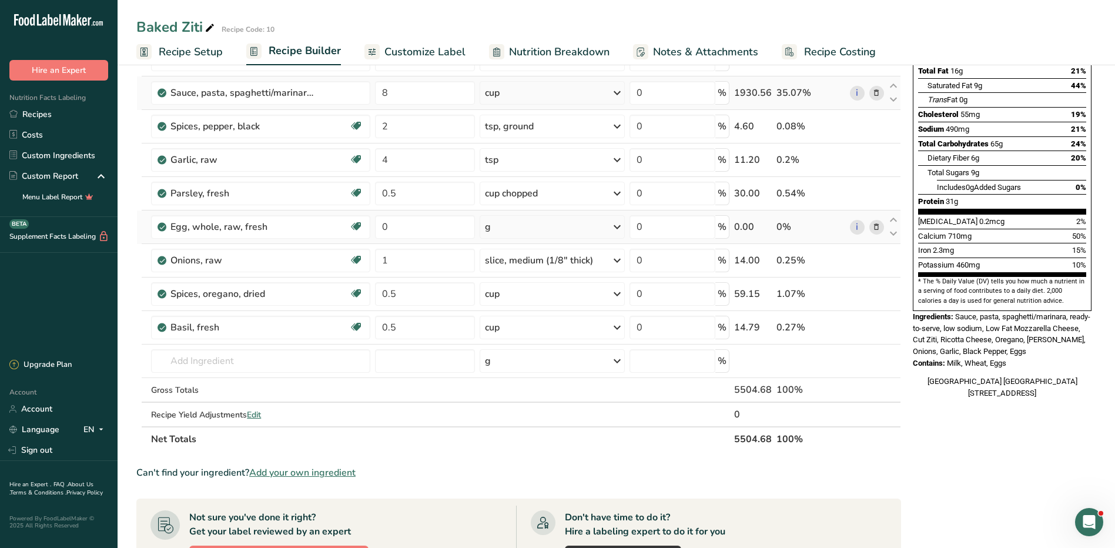
click at [879, 230] on icon at bounding box center [876, 227] width 8 height 12
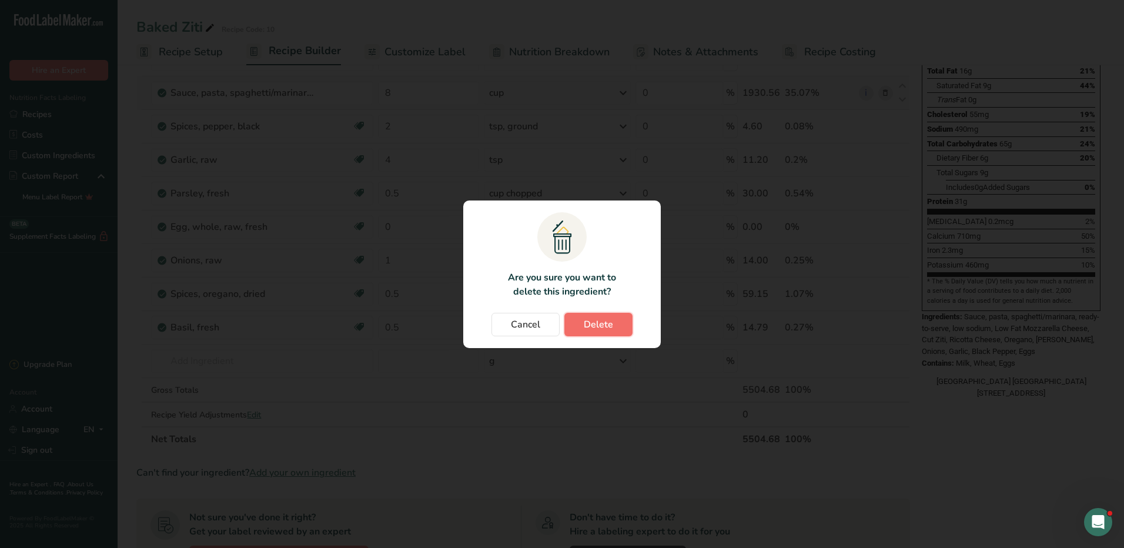
click at [605, 326] on span "Delete" at bounding box center [598, 324] width 29 height 14
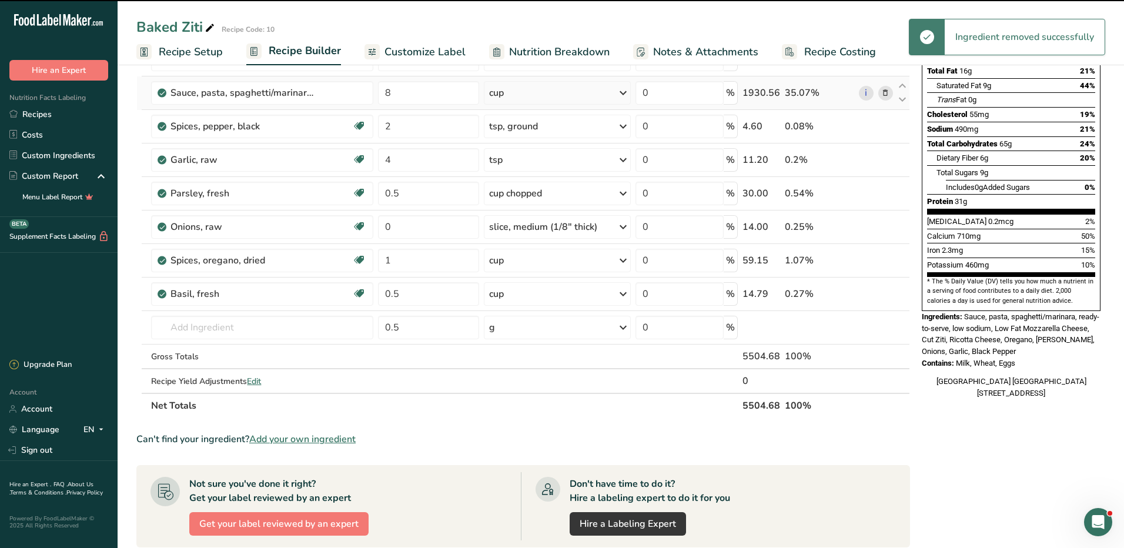
type input "1"
type input "0.5"
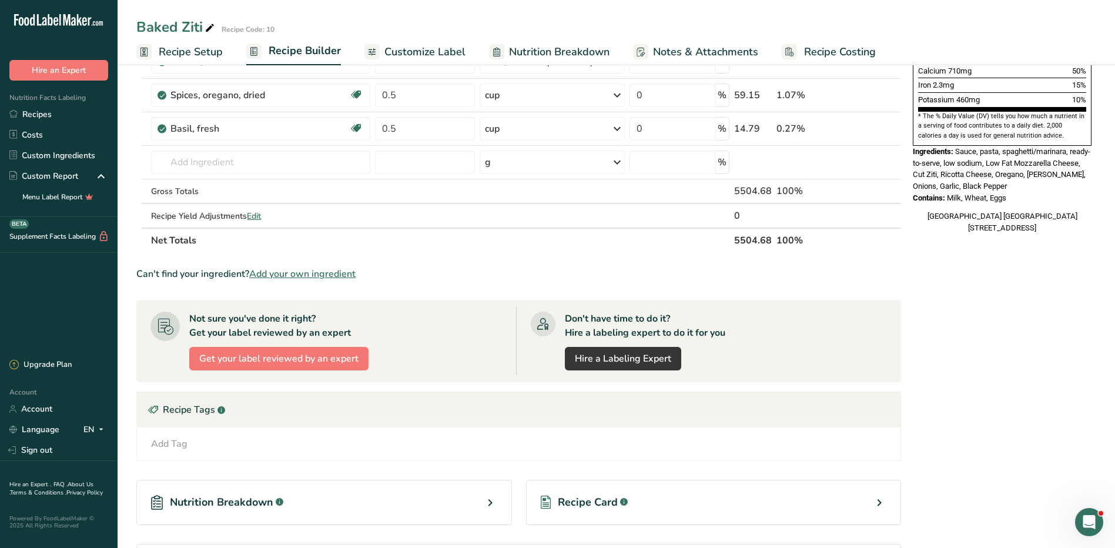
scroll to position [439, 0]
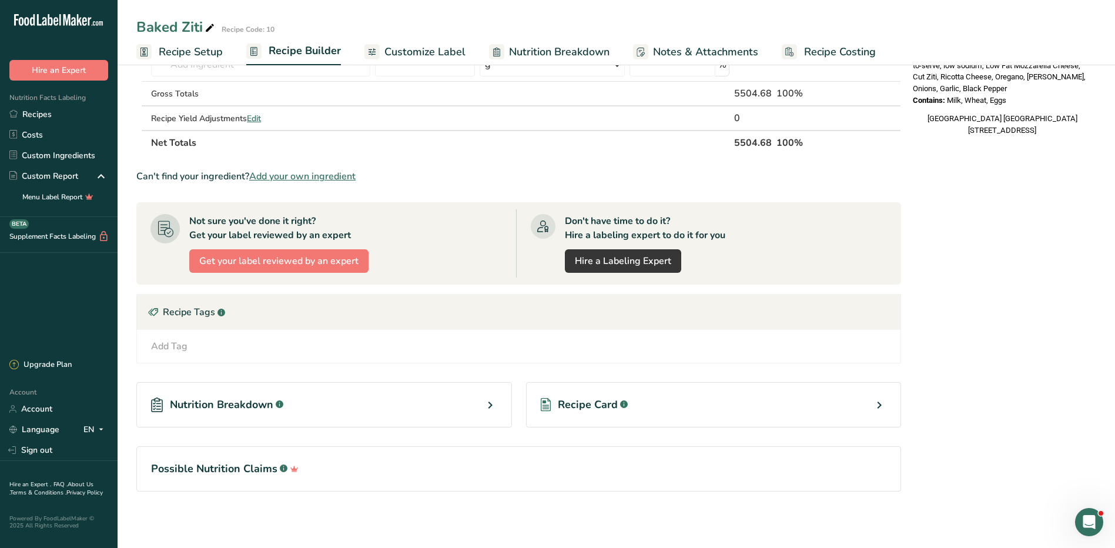
click at [605, 405] on span "Recipe Card" at bounding box center [588, 405] width 60 height 16
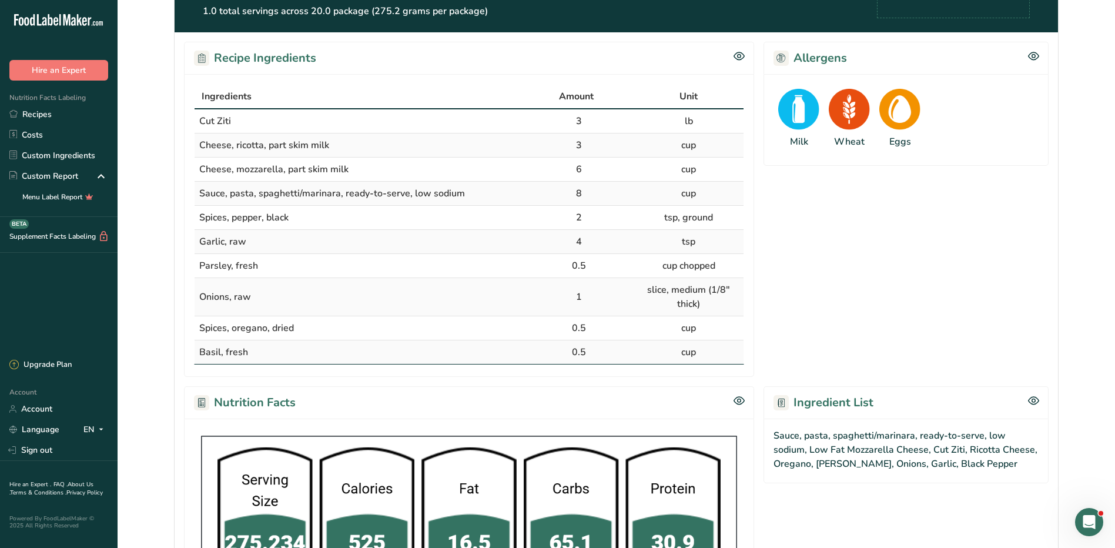
scroll to position [59, 0]
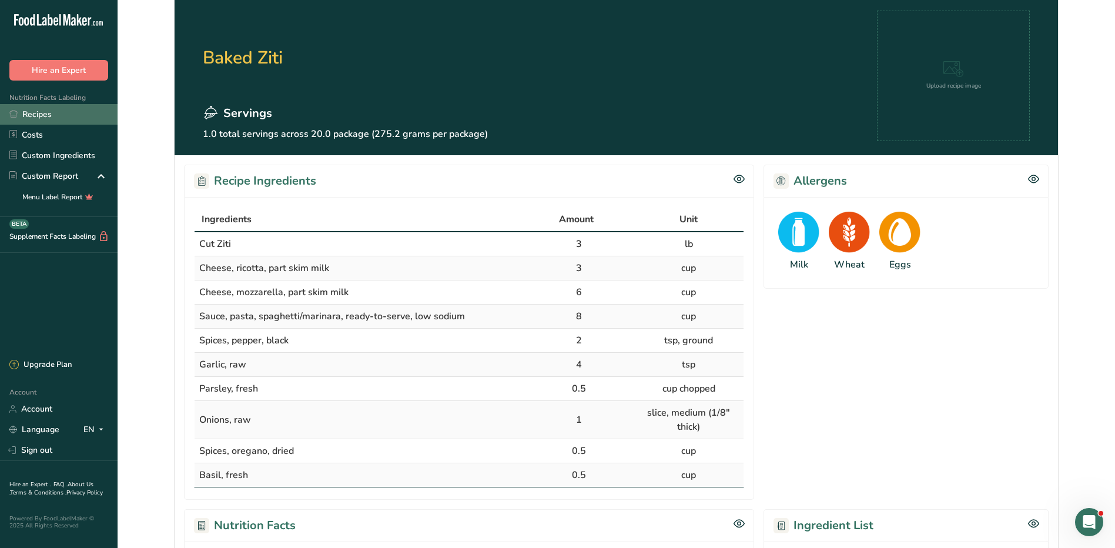
click at [31, 109] on link "Recipes" at bounding box center [59, 114] width 118 height 21
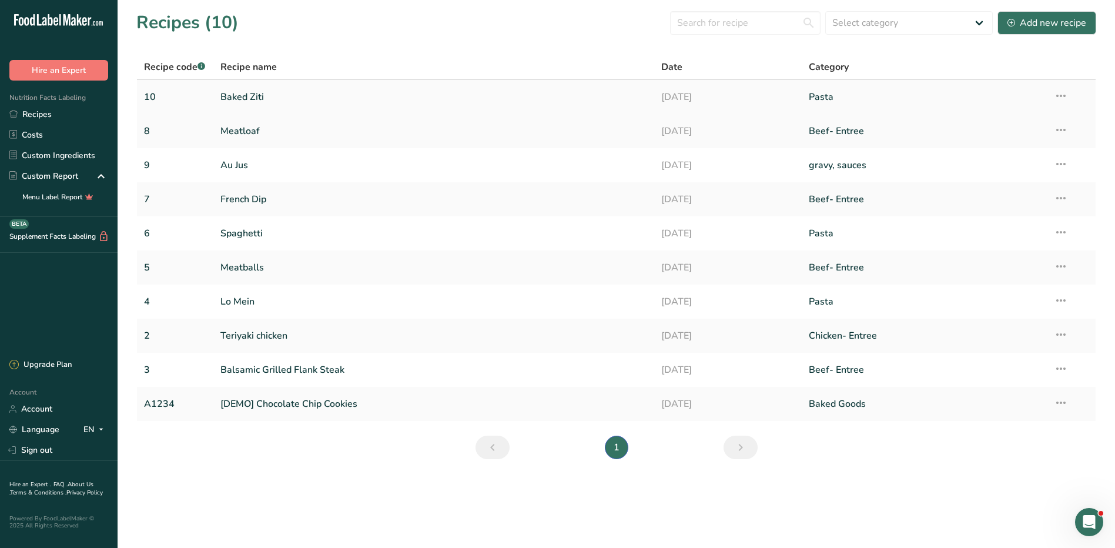
click at [247, 93] on link "Baked Ziti" at bounding box center [433, 97] width 427 height 25
